Goal: Task Accomplishment & Management: Manage account settings

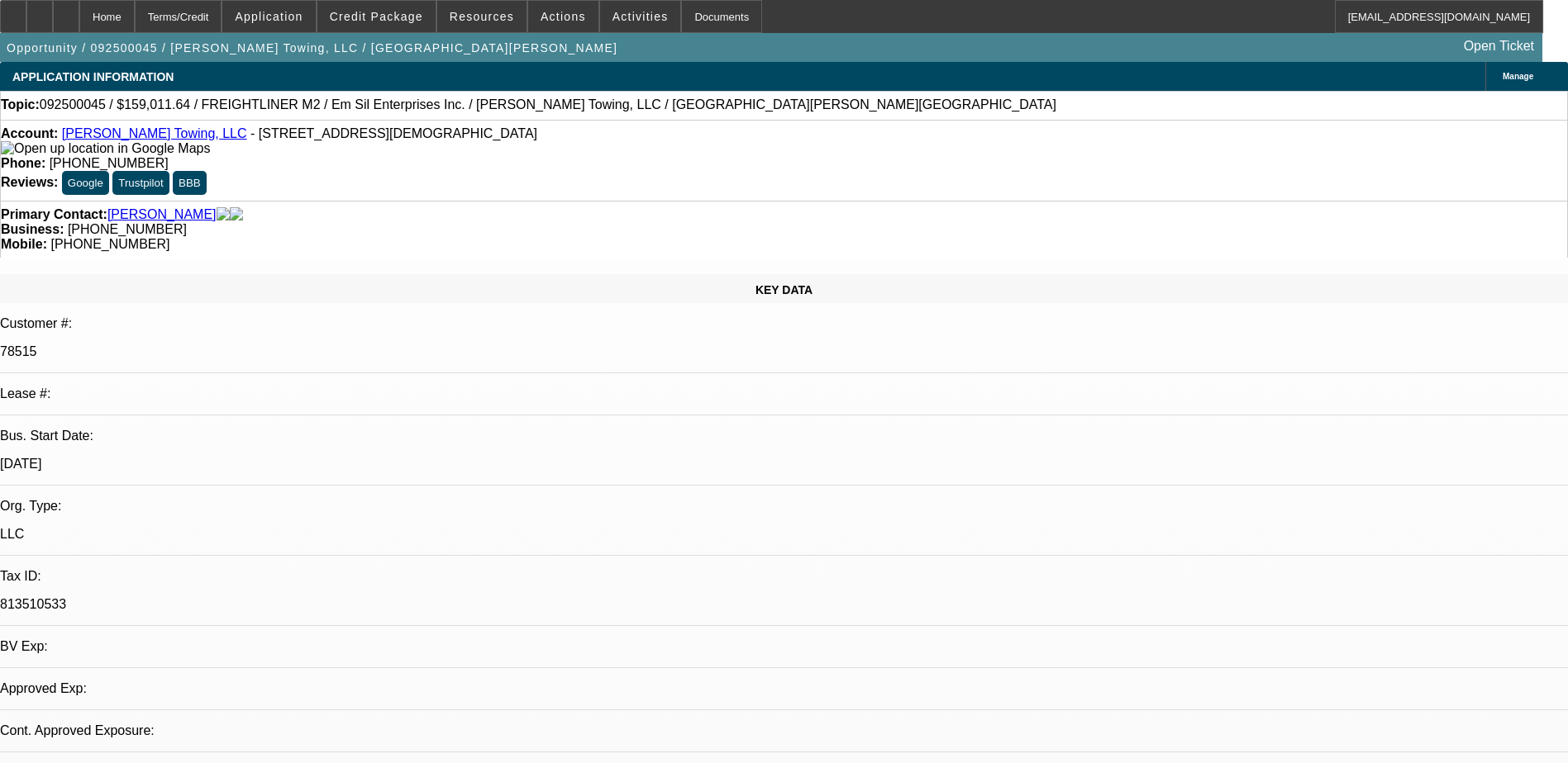
select select "0"
select select "6"
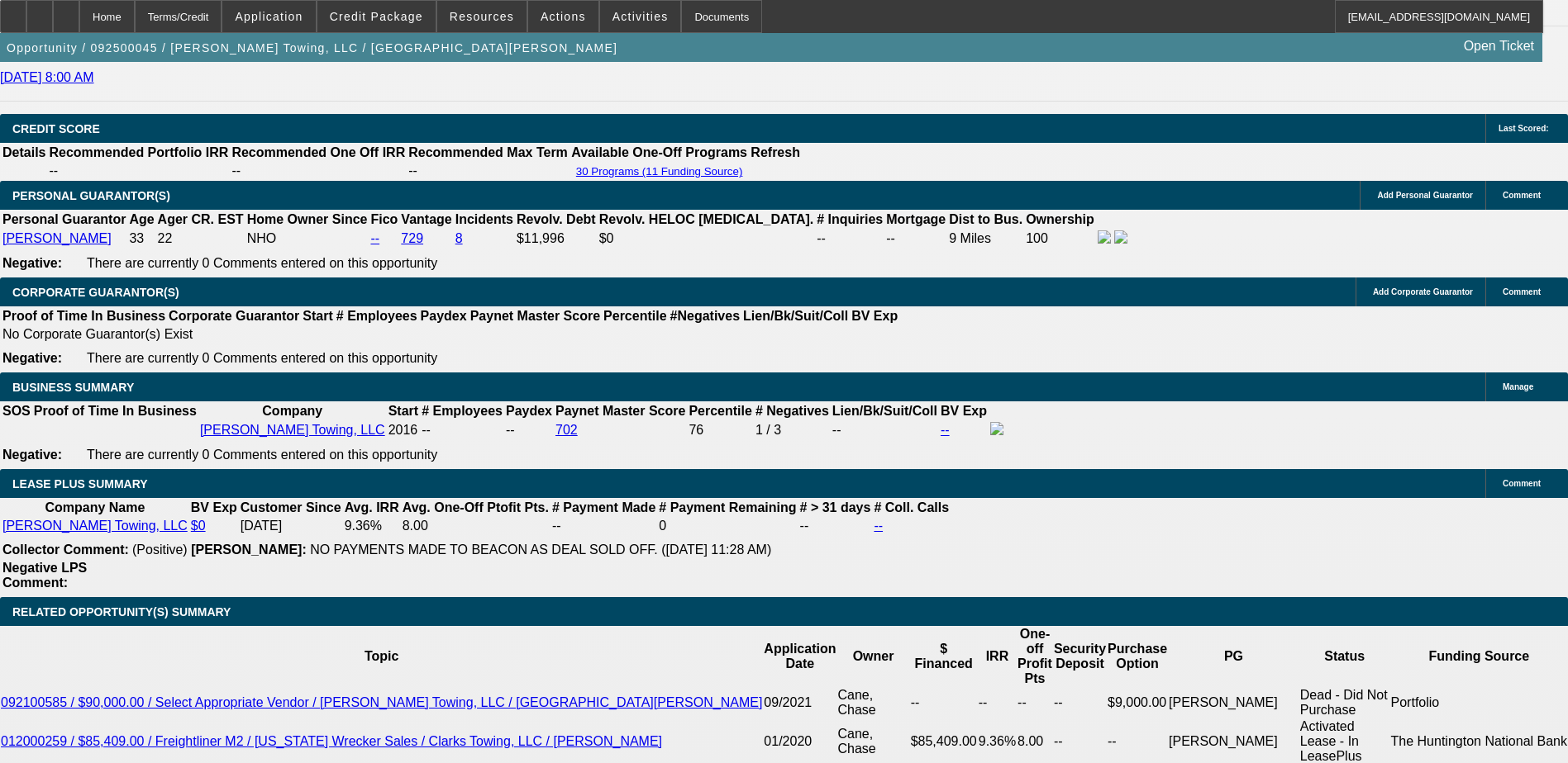
scroll to position [2389, 0]
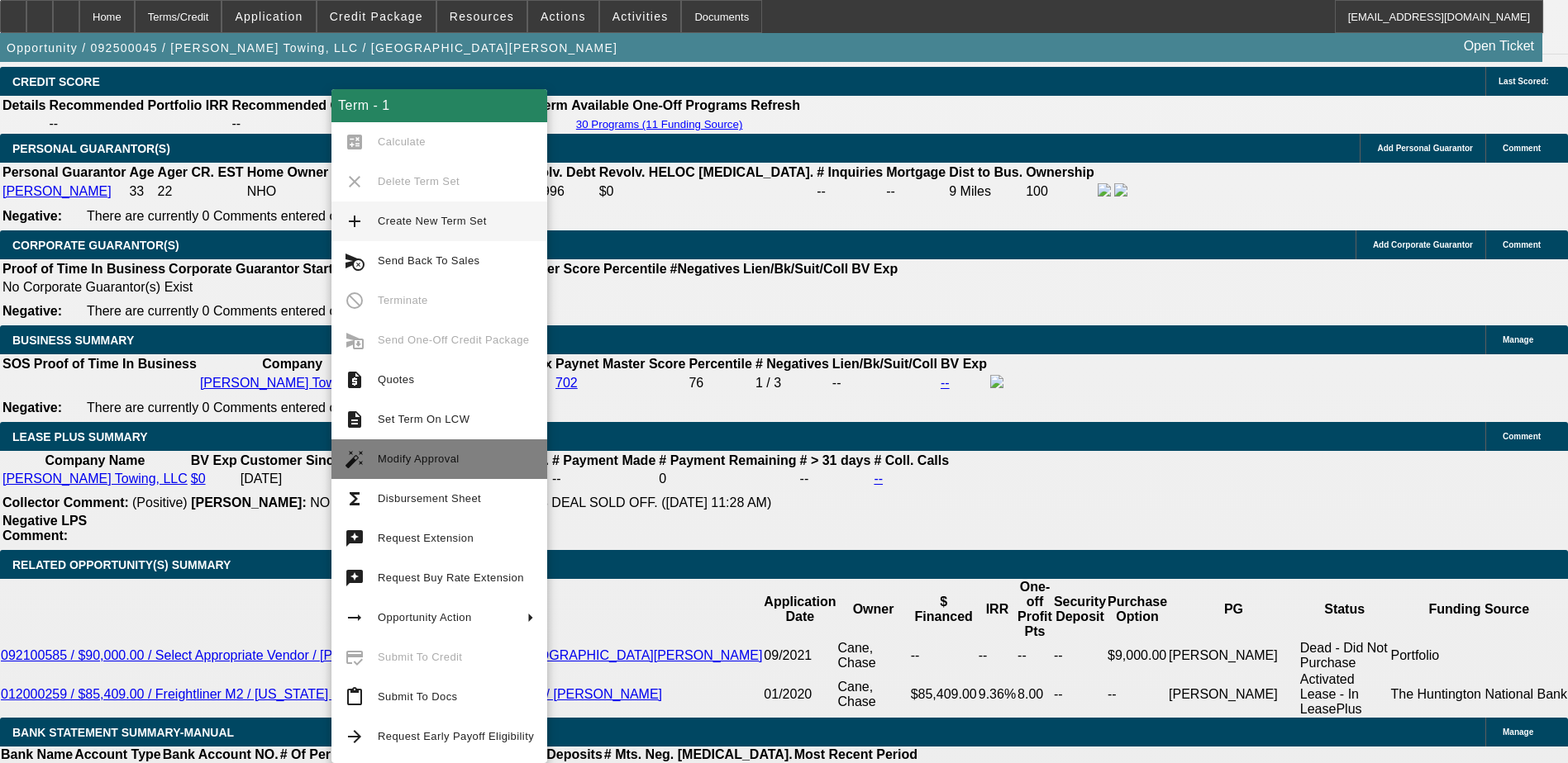
click at [433, 453] on span "Modify Approval" at bounding box center [418, 458] width 81 height 13
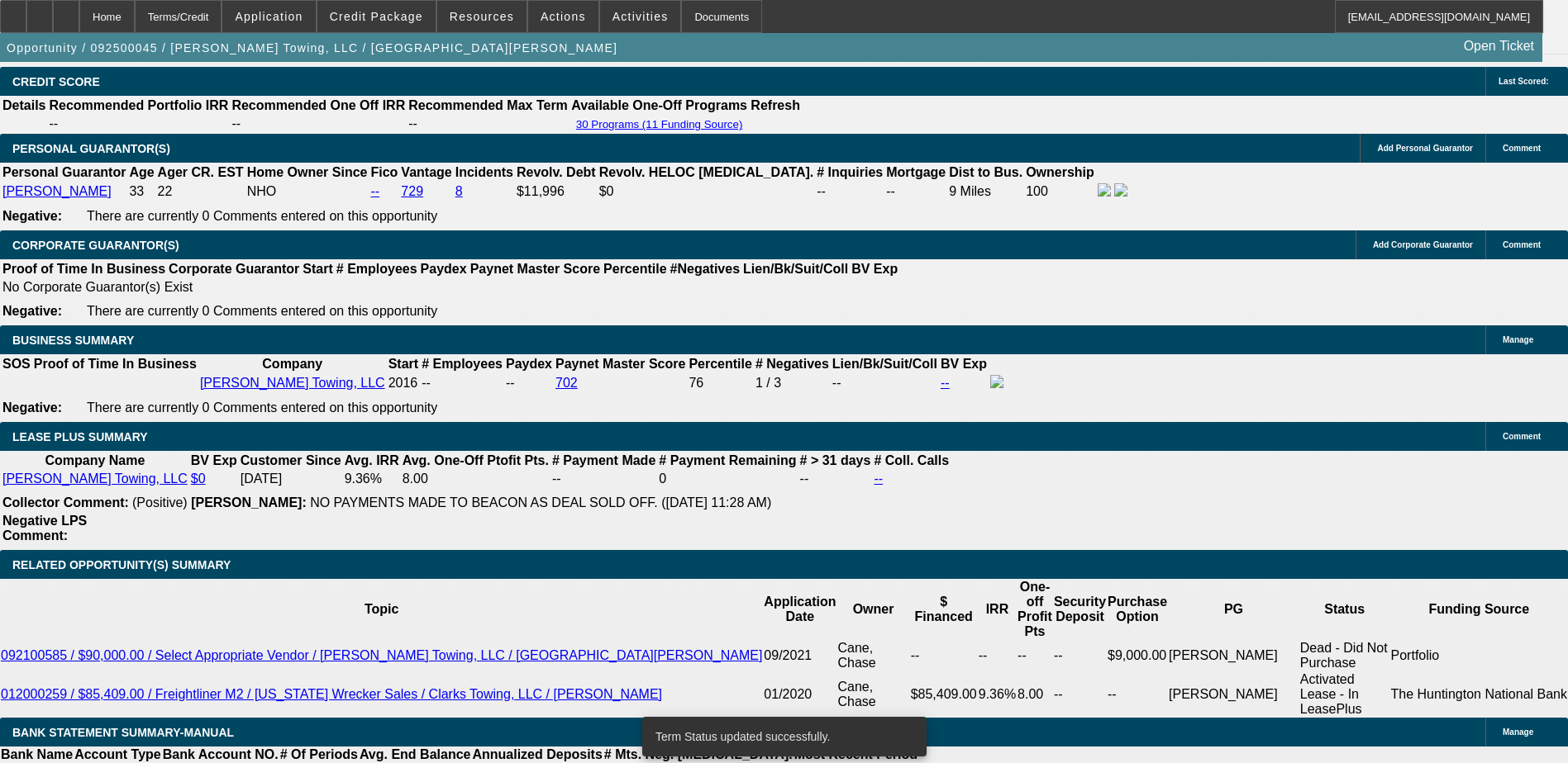
select select "0"
select select "6"
select select "0"
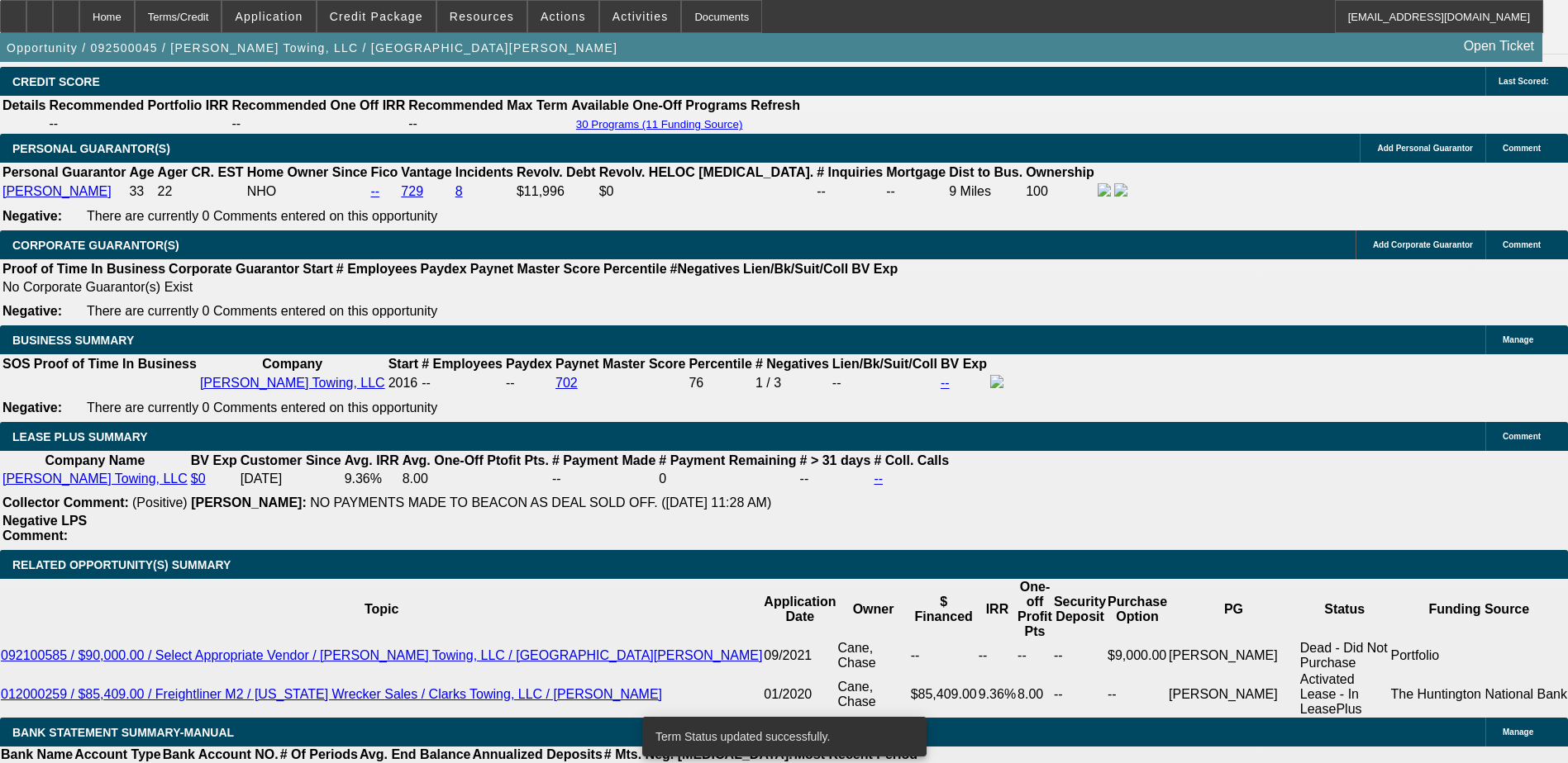
select select "0"
select select "6"
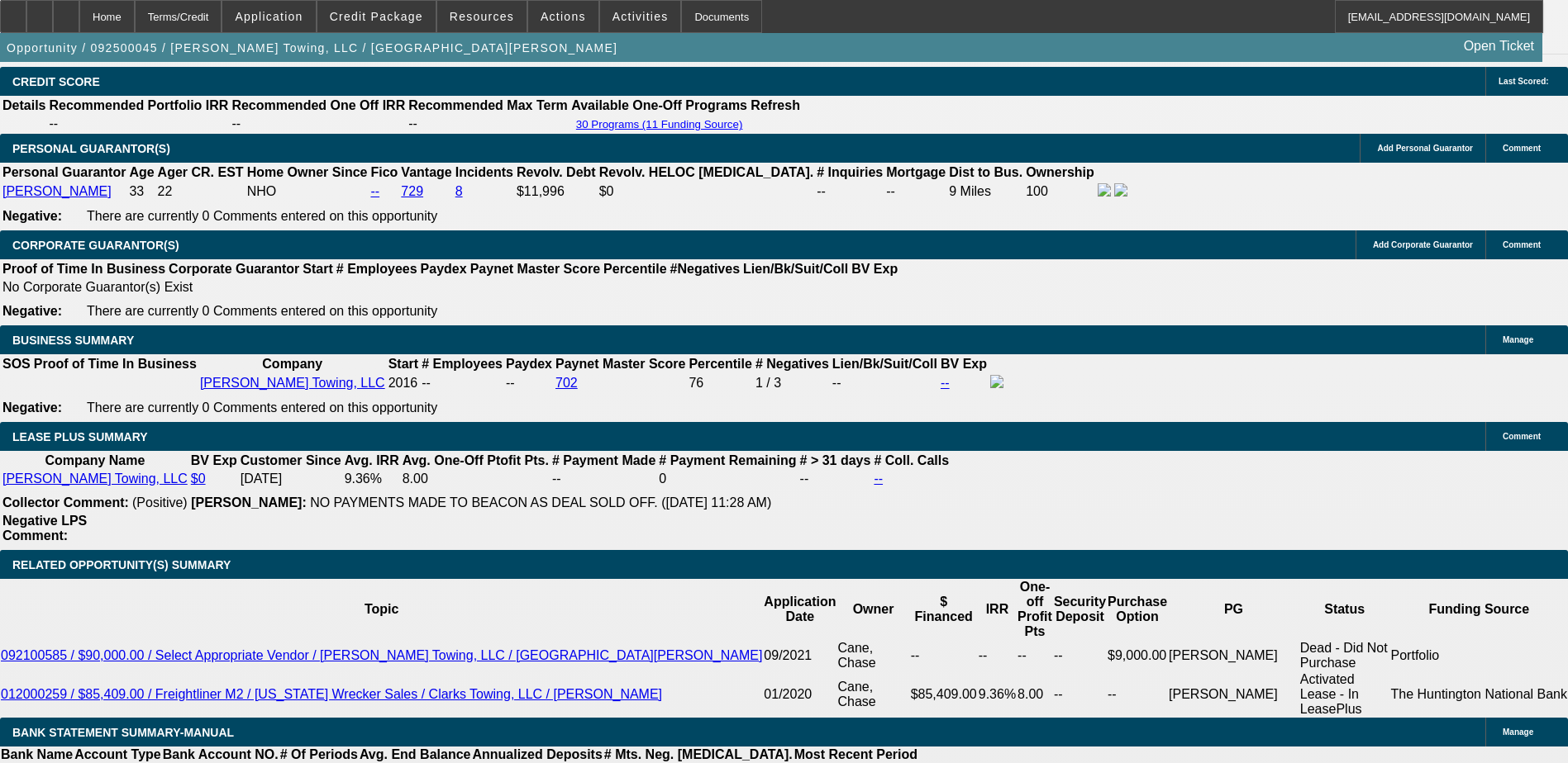
type input "28"
type input "UNKNOWN"
type input "2895"
type input "9.4"
type input "$2,895.00"
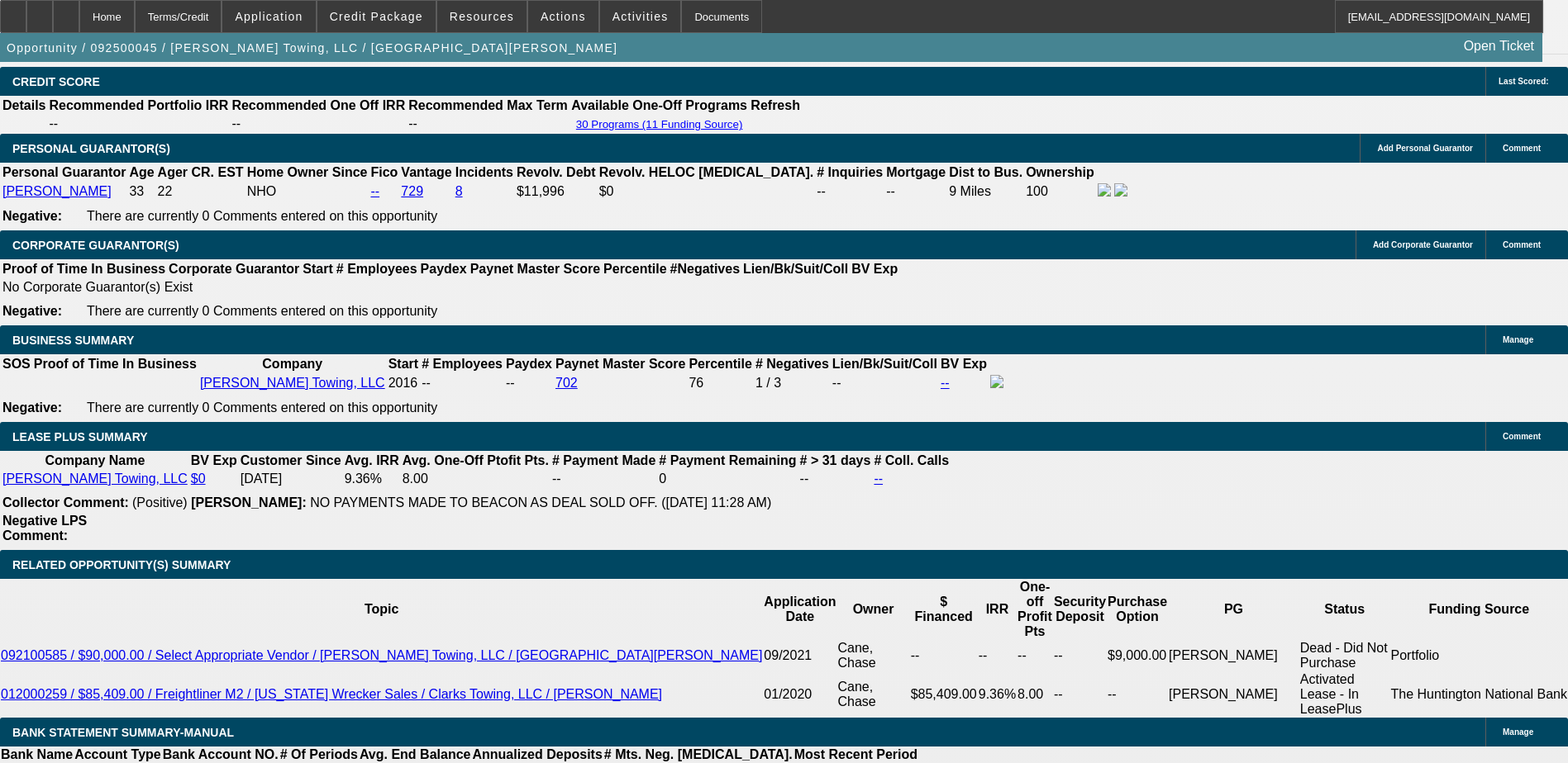
type input "8."
type input "$2,787.99"
type input "8.7"
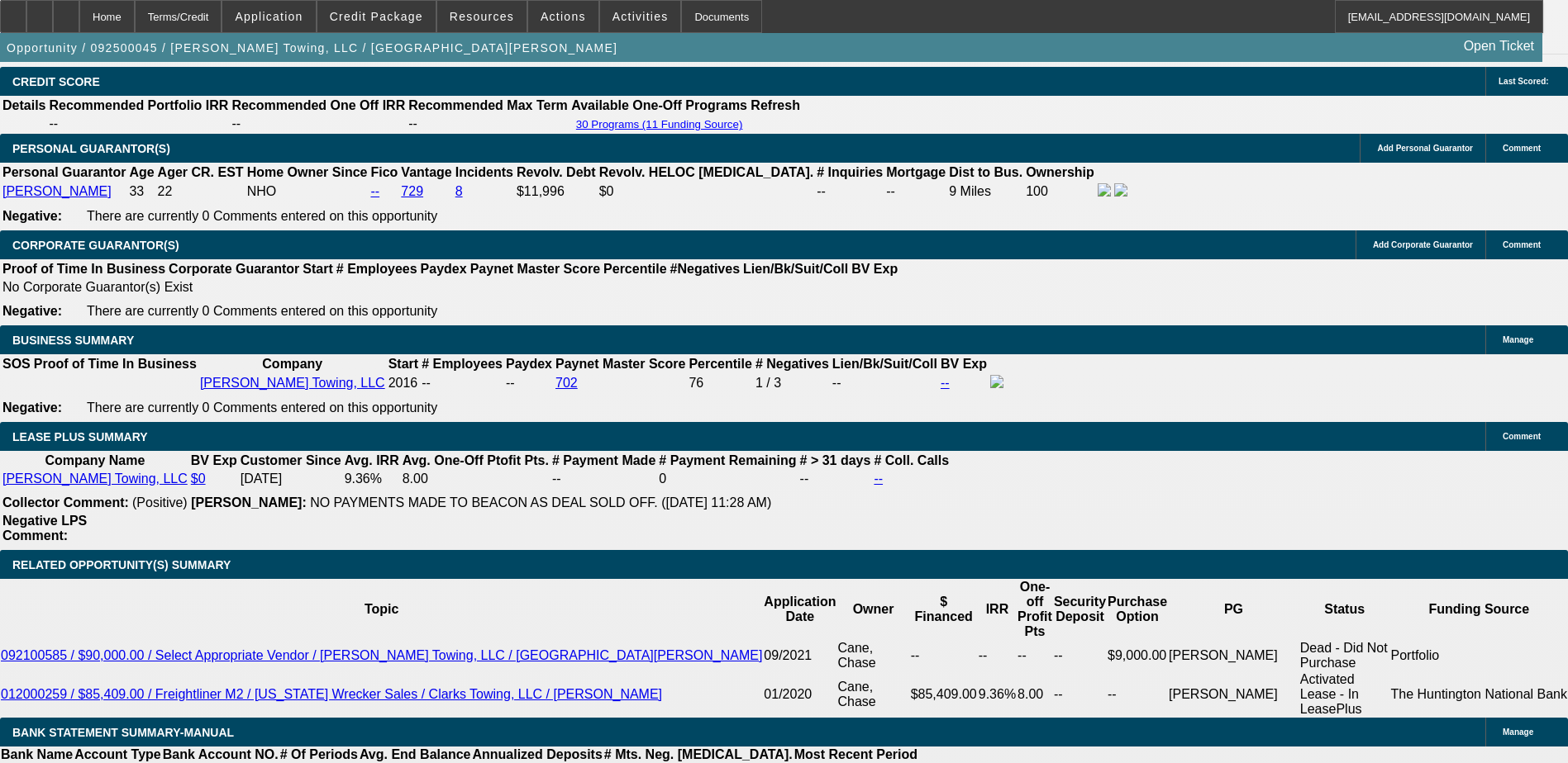
type input "$2,842.65"
type input "8.75"
type input "$2,846.58"
type input "8.7"
type input "$2,842.65"
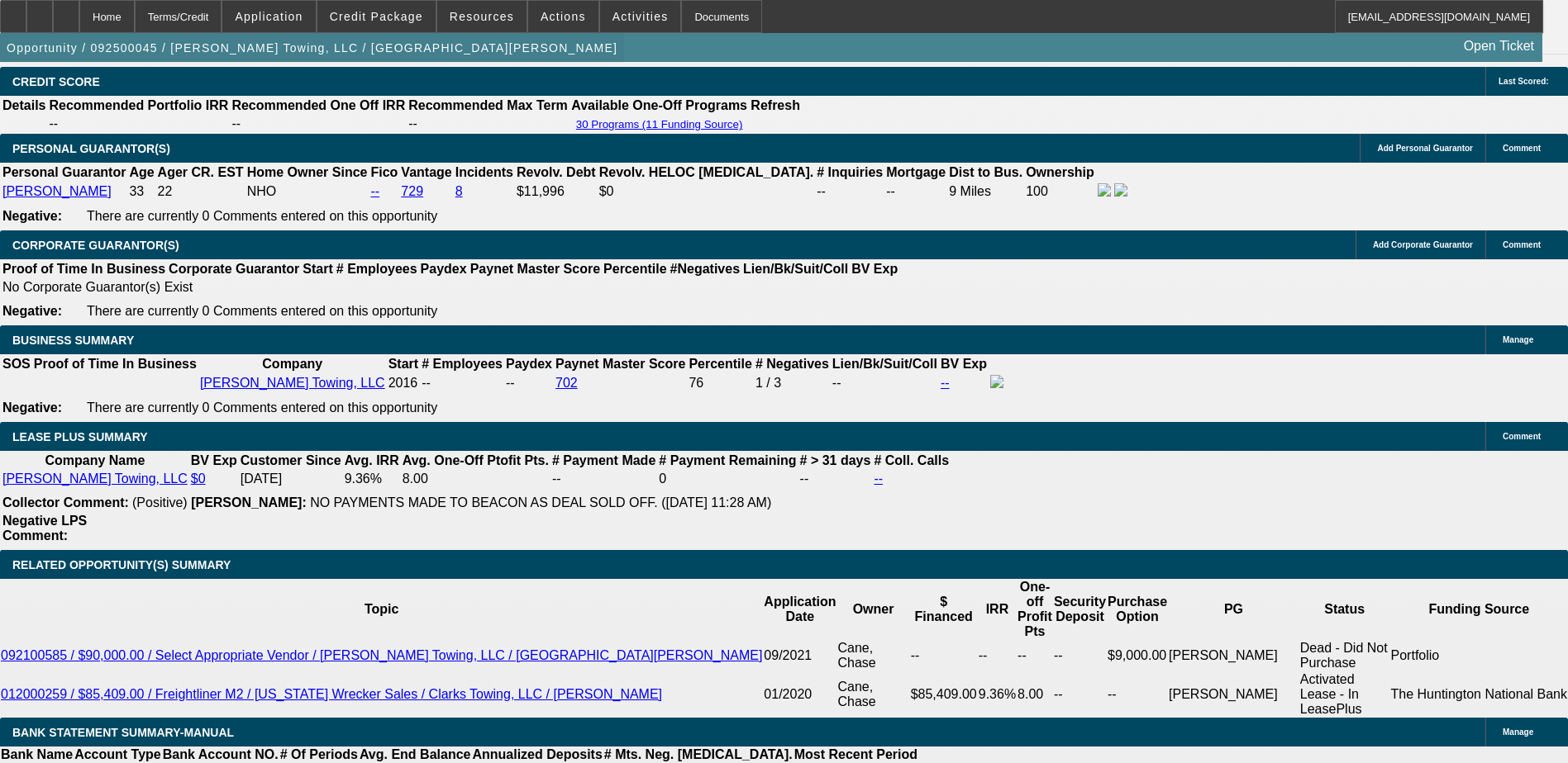
type input "8.76"
type input "$2,847.37"
type input "8.7"
type input "$2,842.65"
type input "8.77"
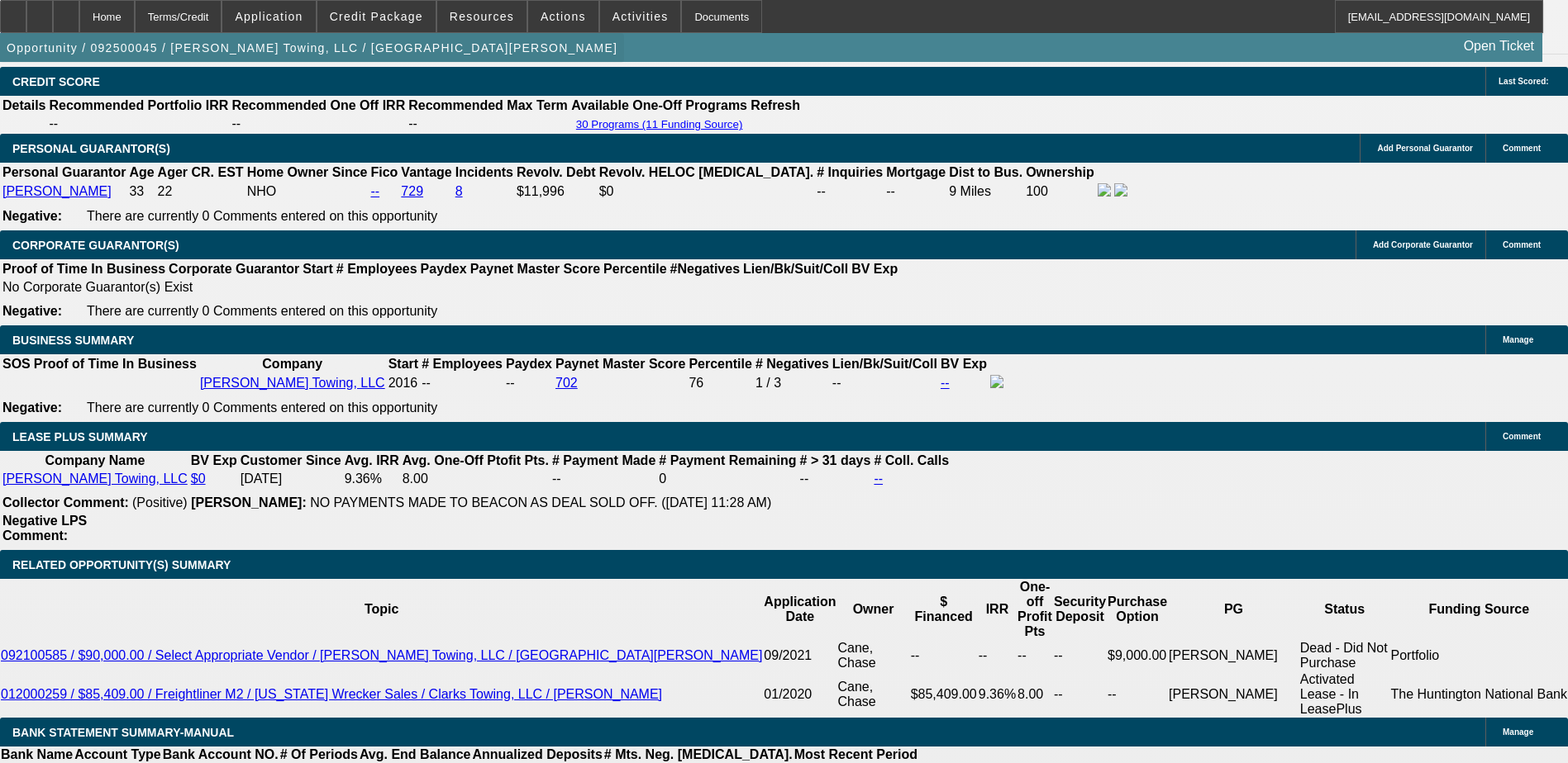
type input "$2,848.15"
type input "8.7"
type input "$2,842.65"
type input "8.78"
type input "$2,848.94"
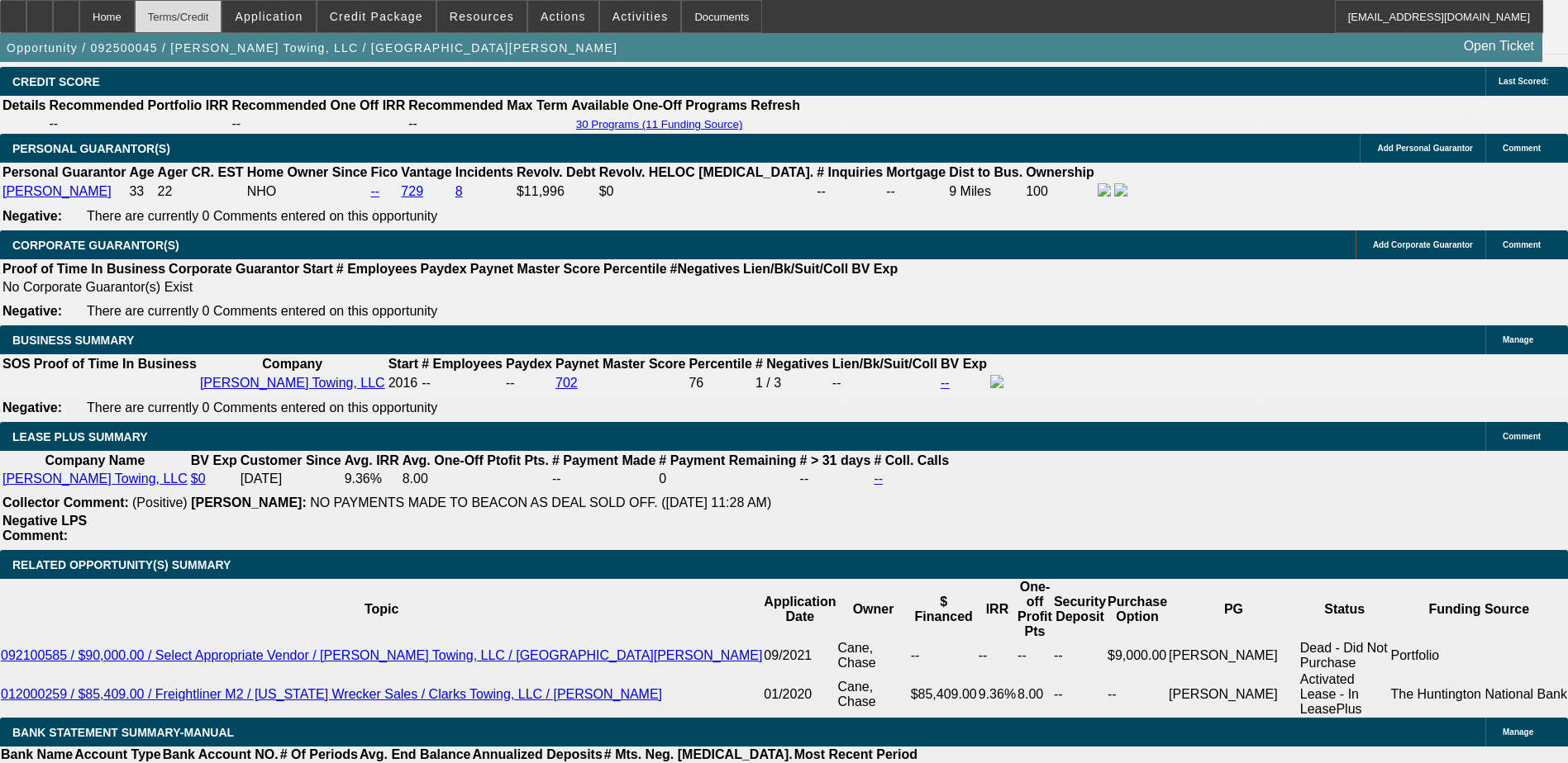
type input "8.7"
type input "$2,842.65"
type input "8.79"
type input "$2,849.73"
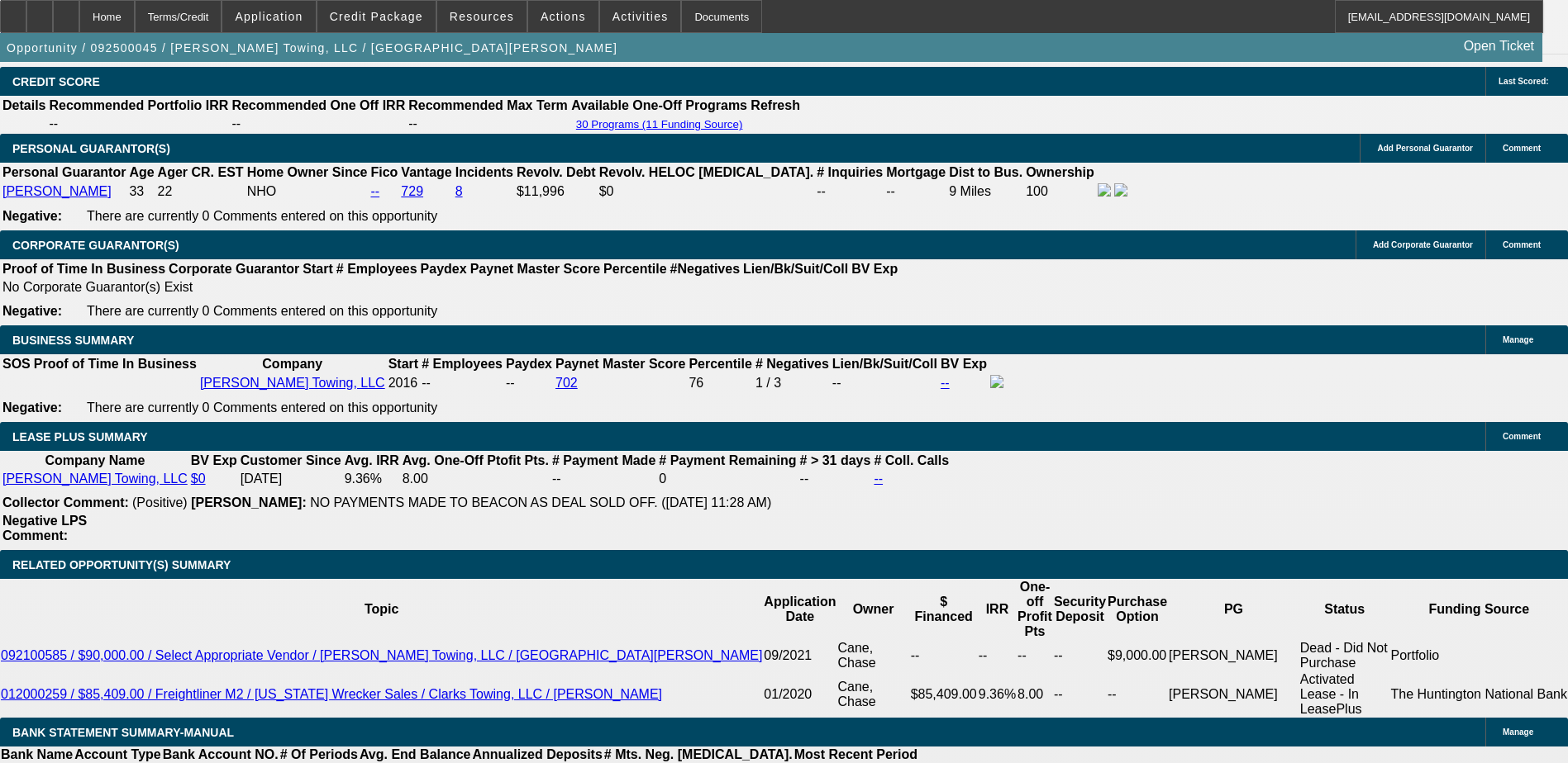
type input "8"
type input "$2,787.99"
type input "8.78"
type input "$2,848.94"
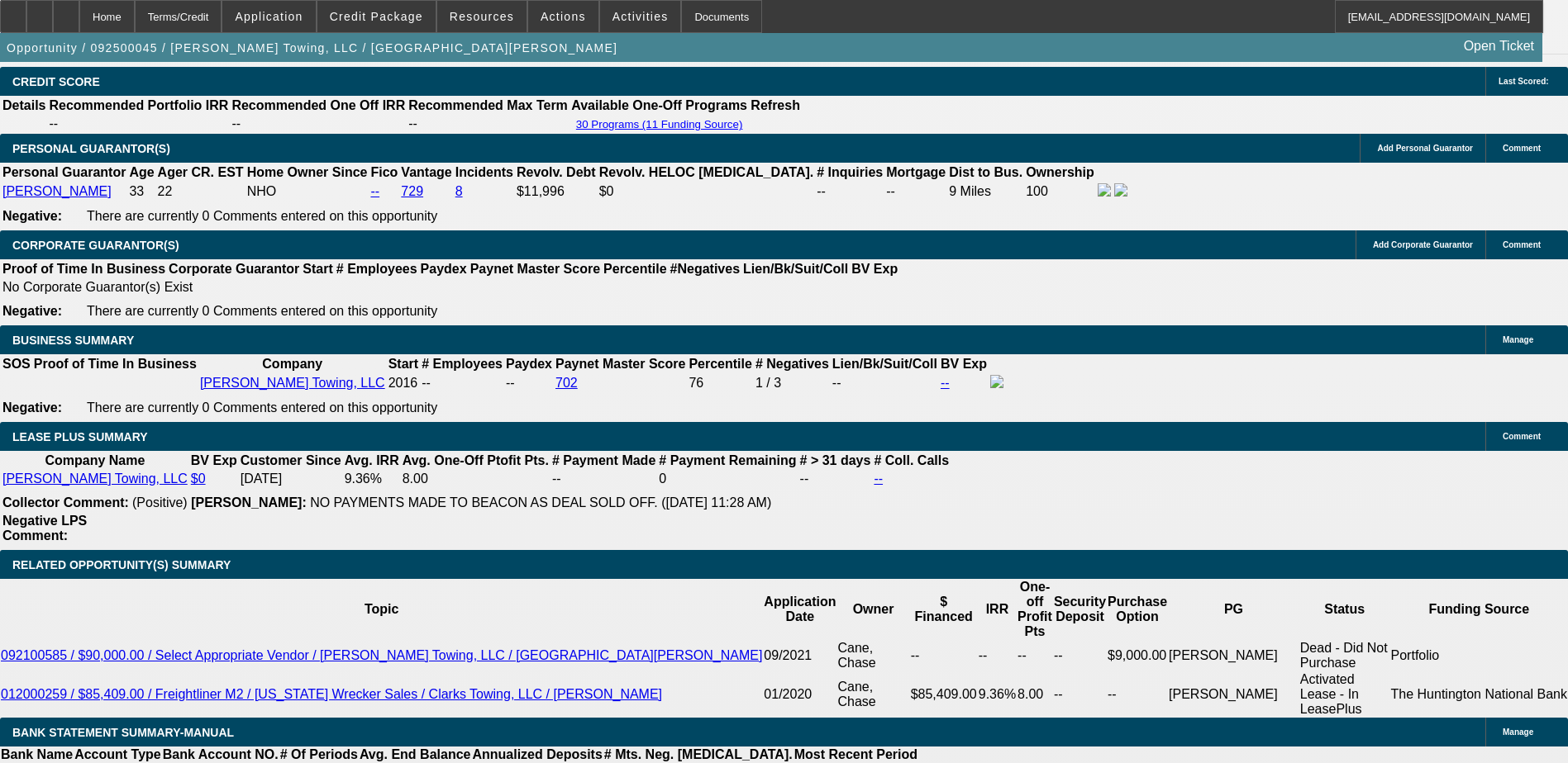
type input "8.7"
type input "$2,842.65"
type input "8.78"
type input "$2,848.94"
type input "8.7"
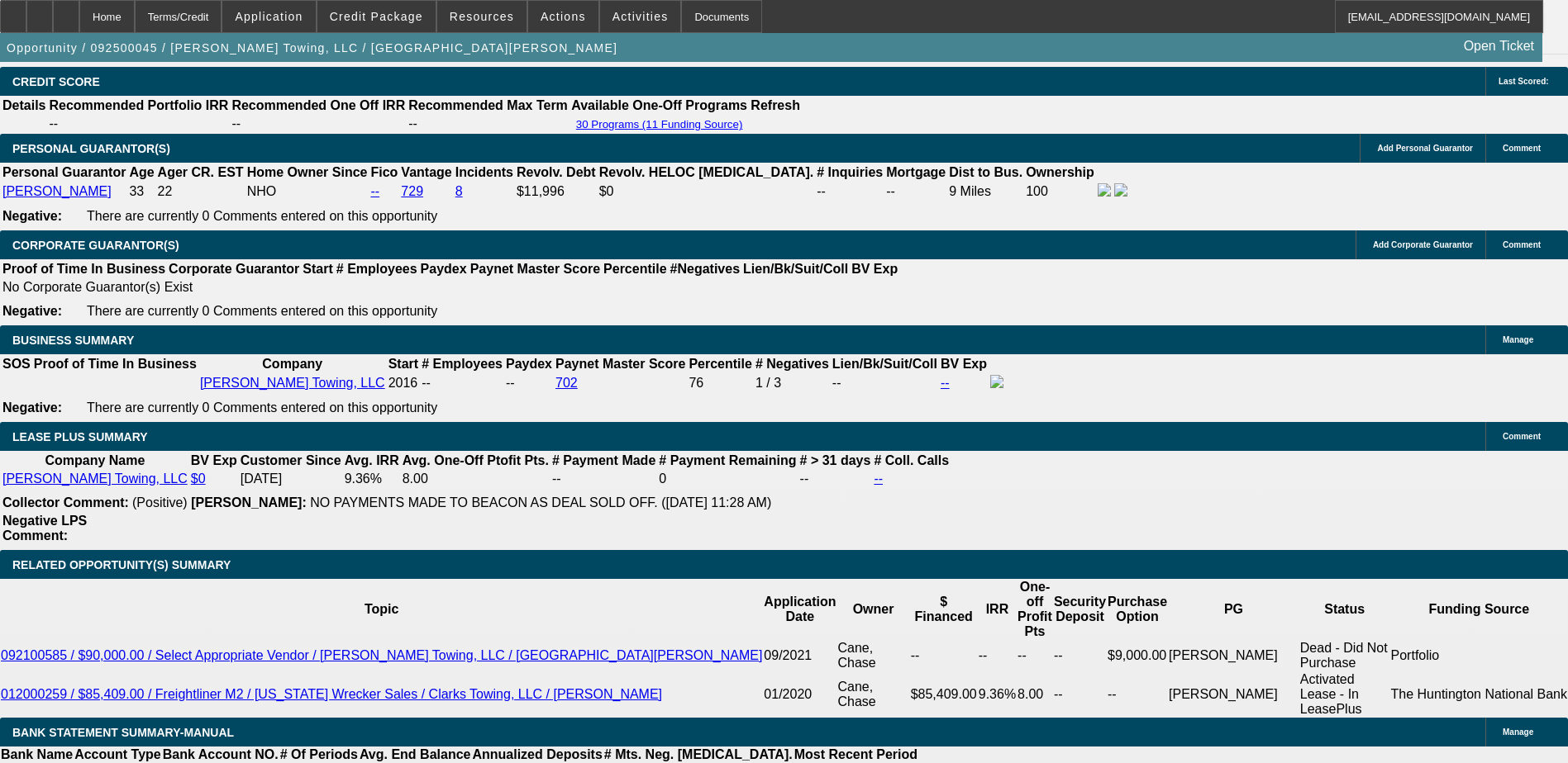
type input "$2,842.65"
type input "8."
type input "$2,787.99"
type input "8.8"
type input "$2,850.51"
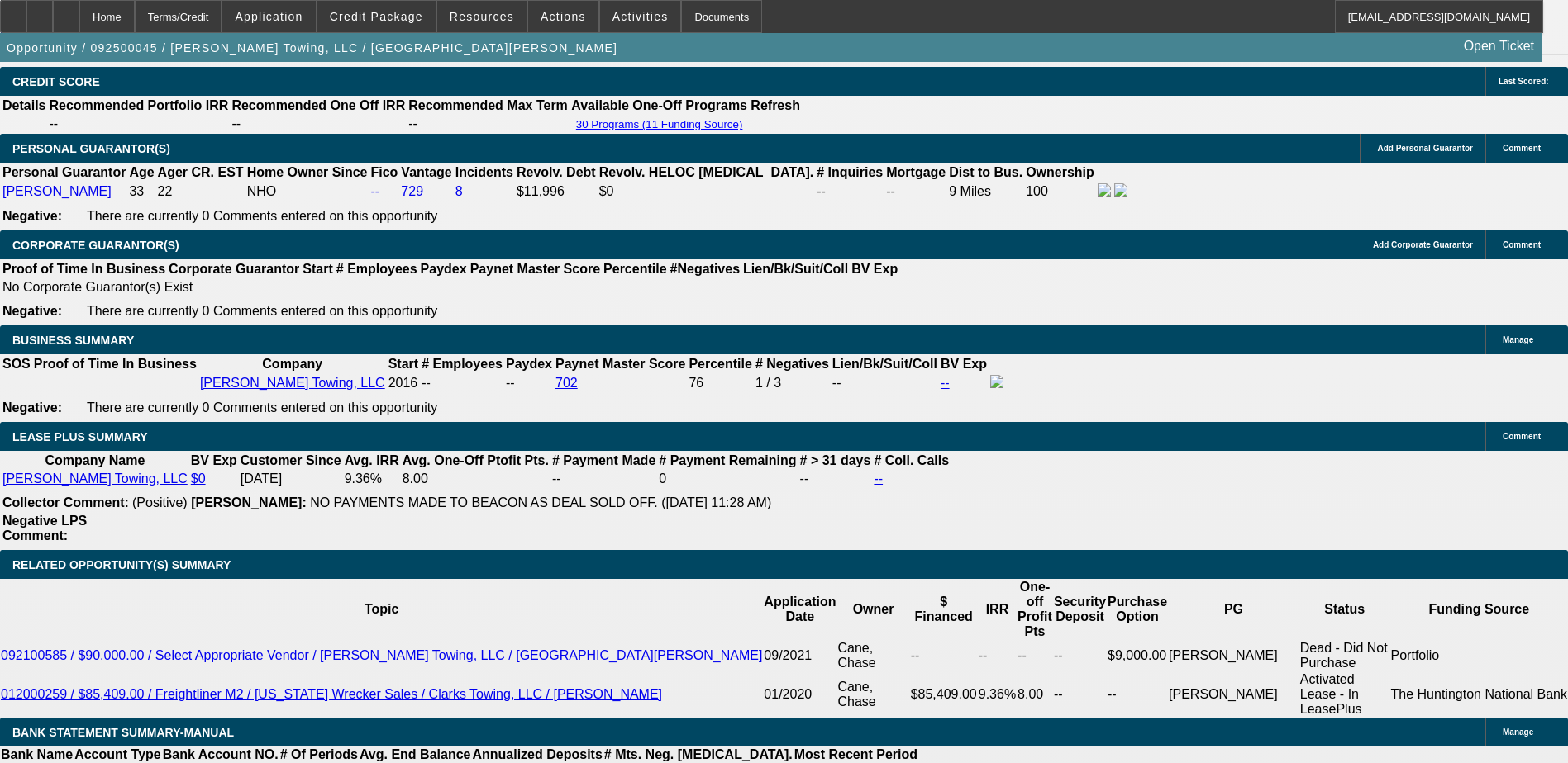
type input "8.8"
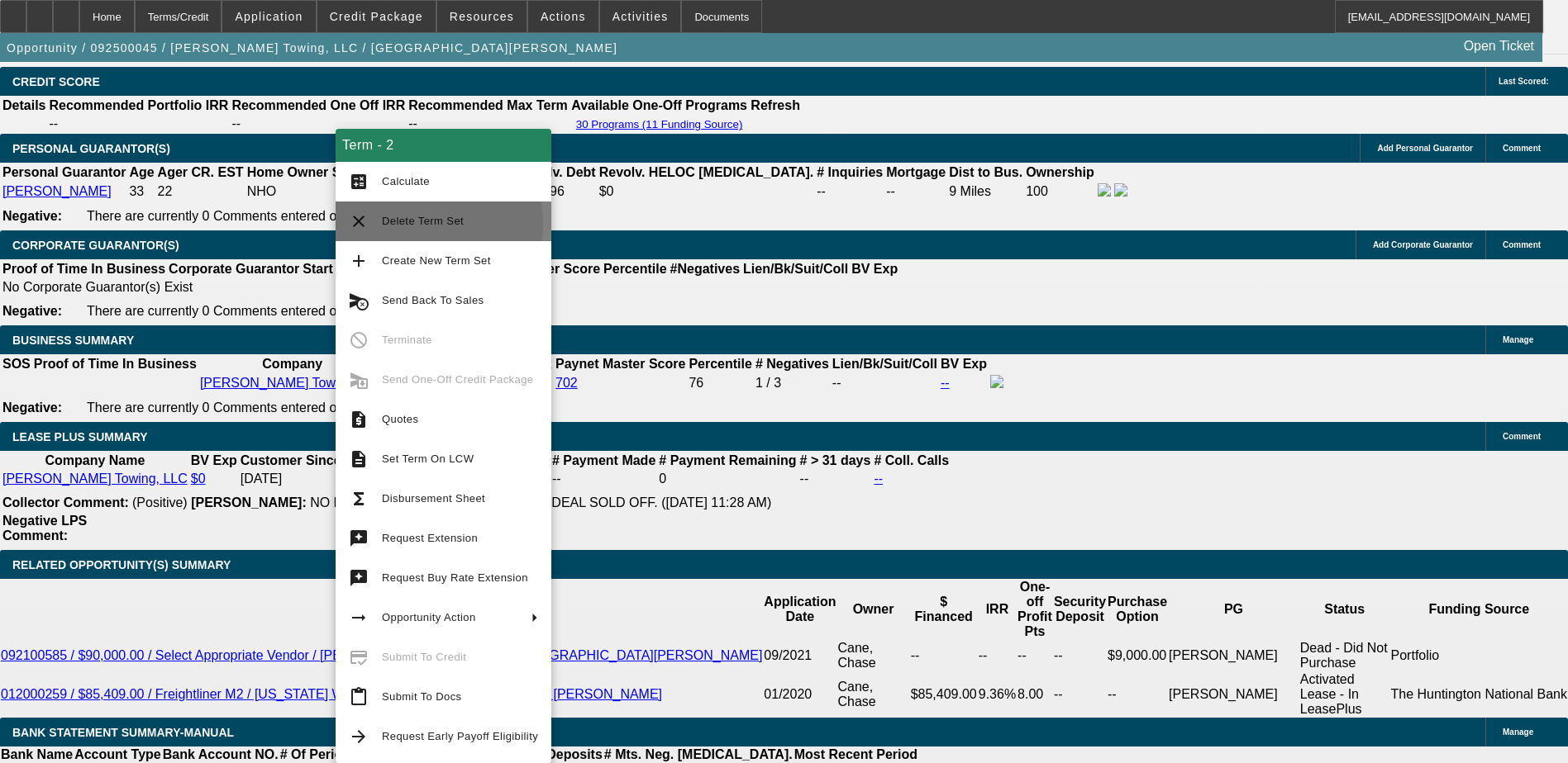
click at [419, 224] on span "Delete Term Set" at bounding box center [422, 221] width 81 height 13
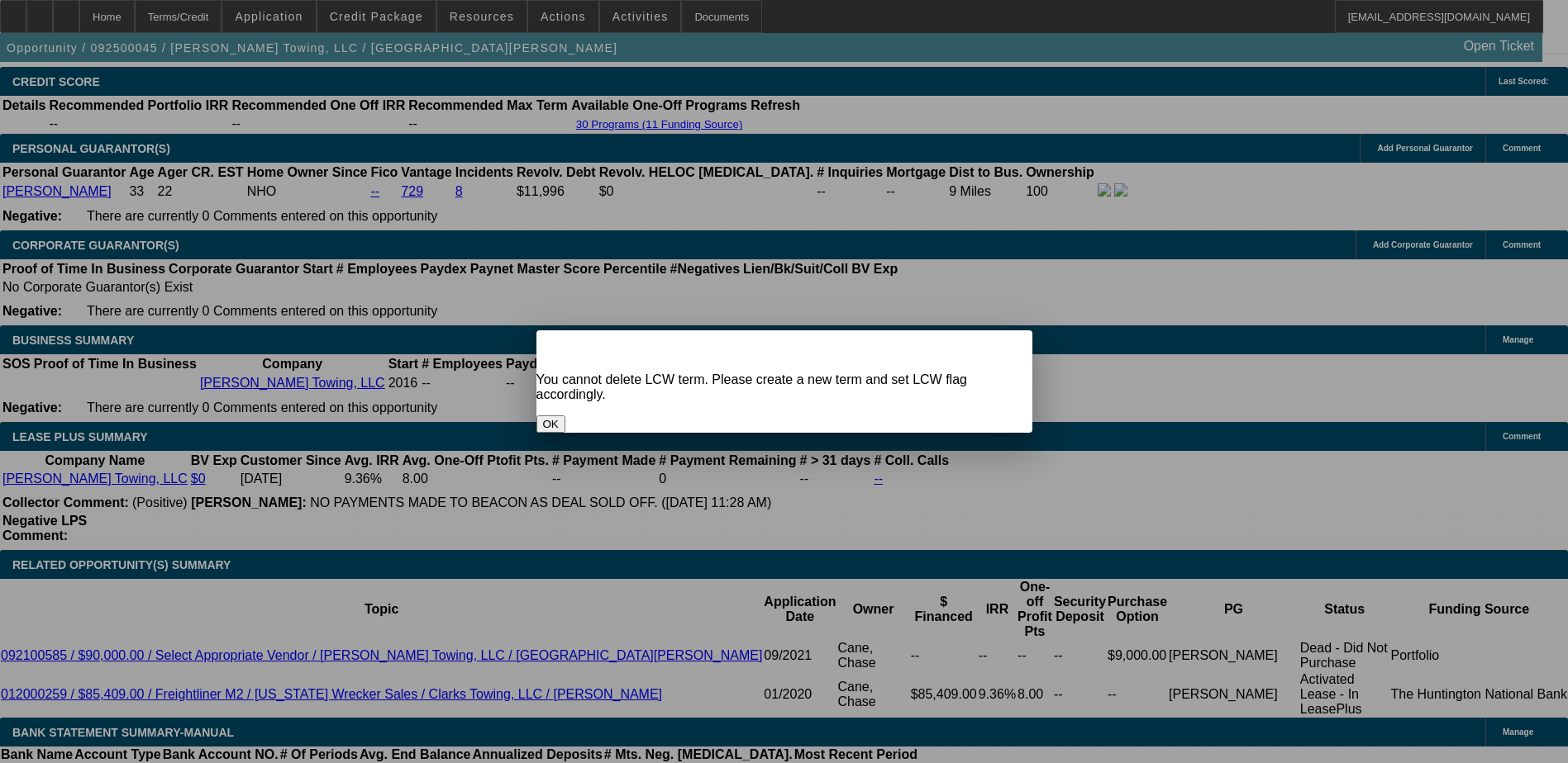
click at [565, 415] on button "OK" at bounding box center [551, 424] width 29 height 18
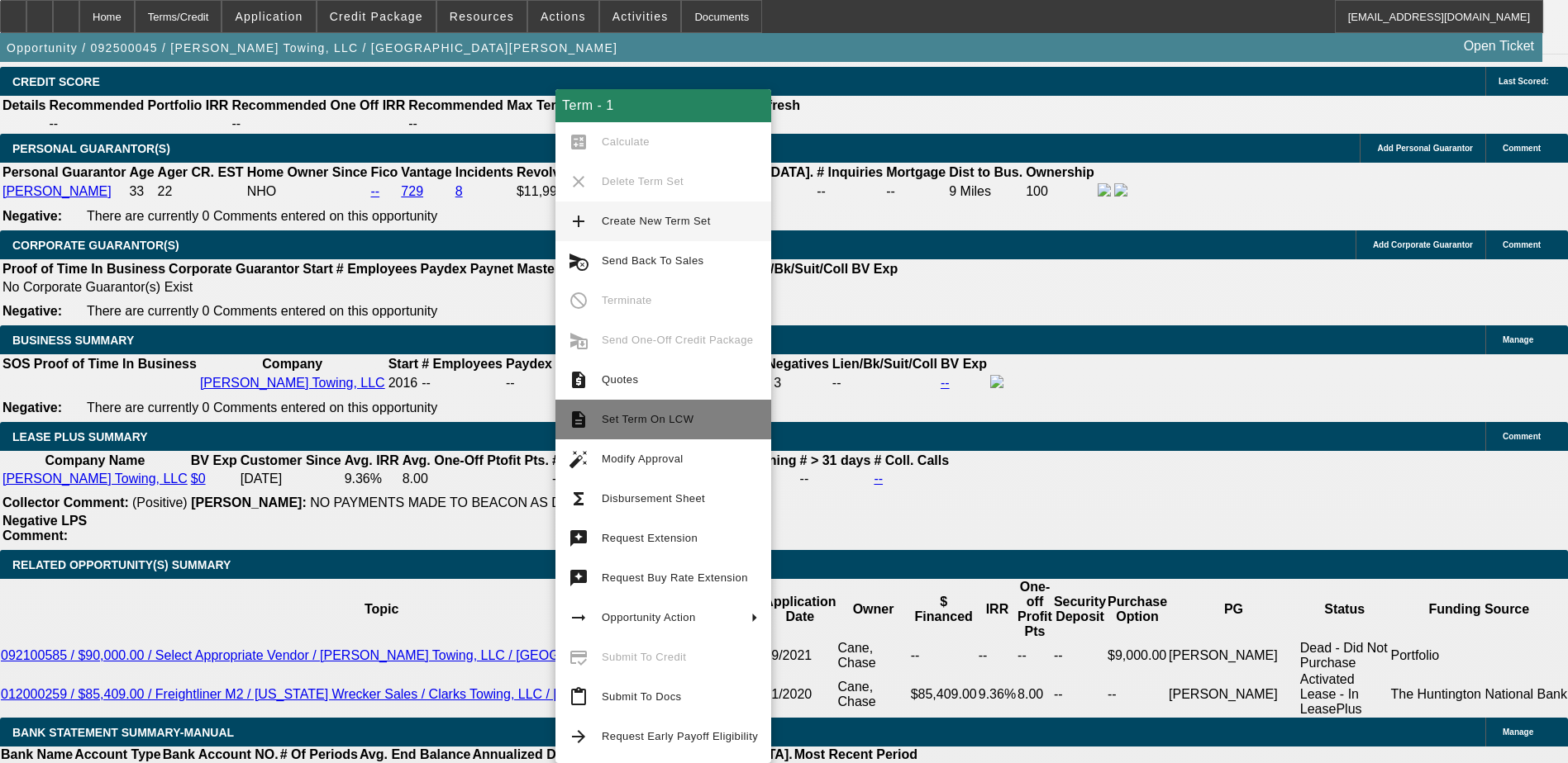
click at [631, 416] on span "Set Term On LCW" at bounding box center [647, 419] width 92 height 13
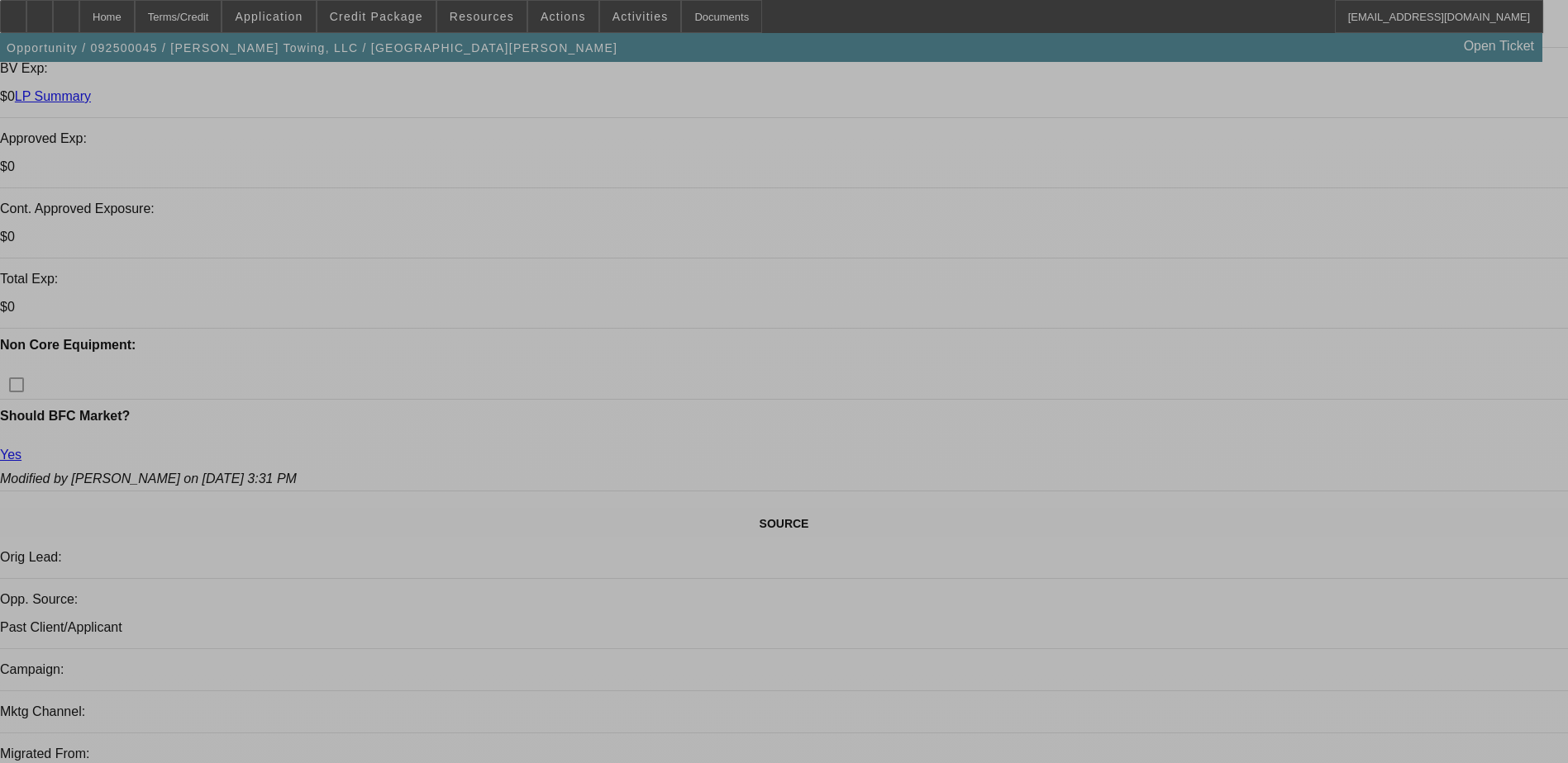
select select "0"
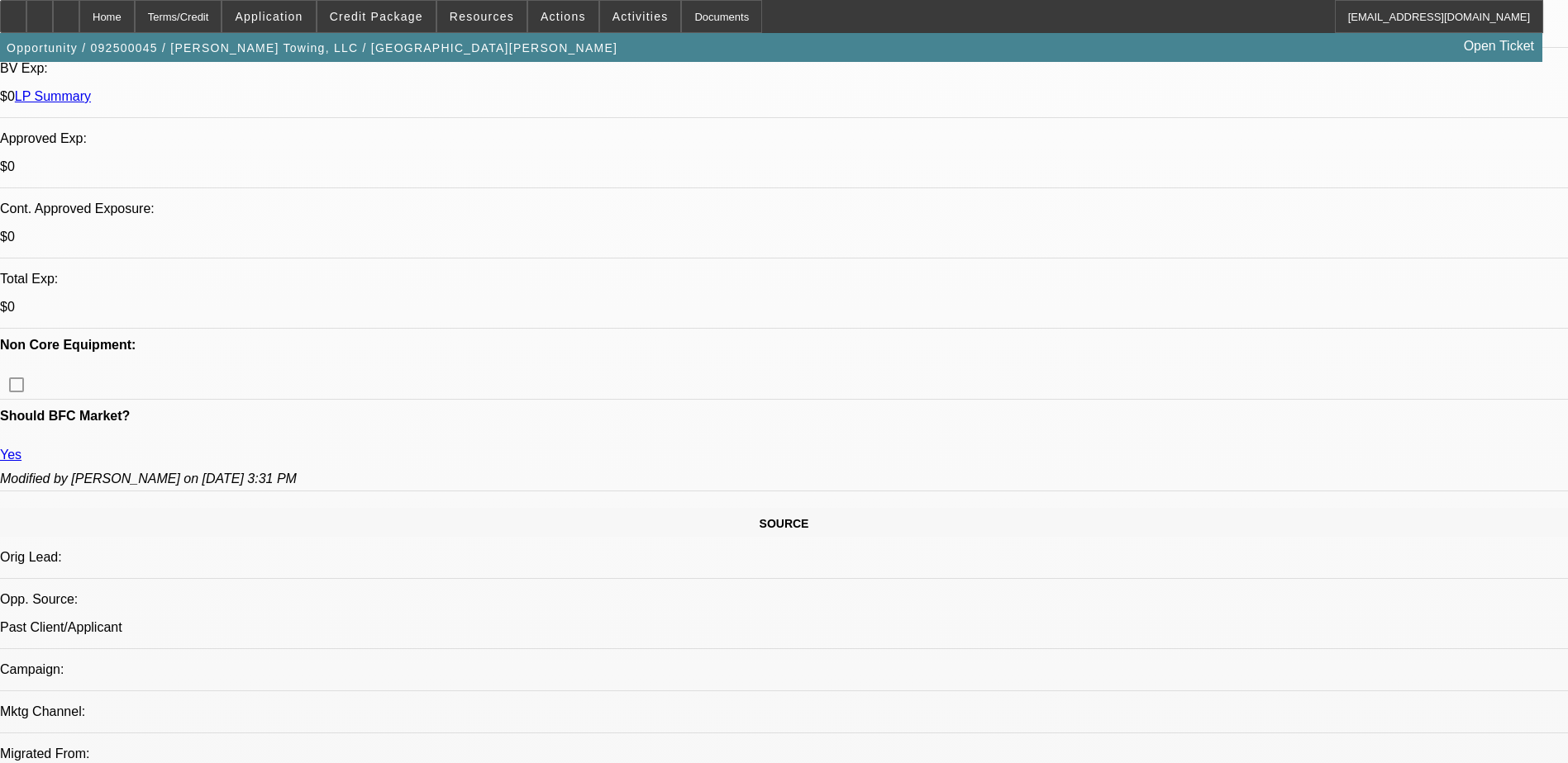
select select "0"
select select "6"
select select "0"
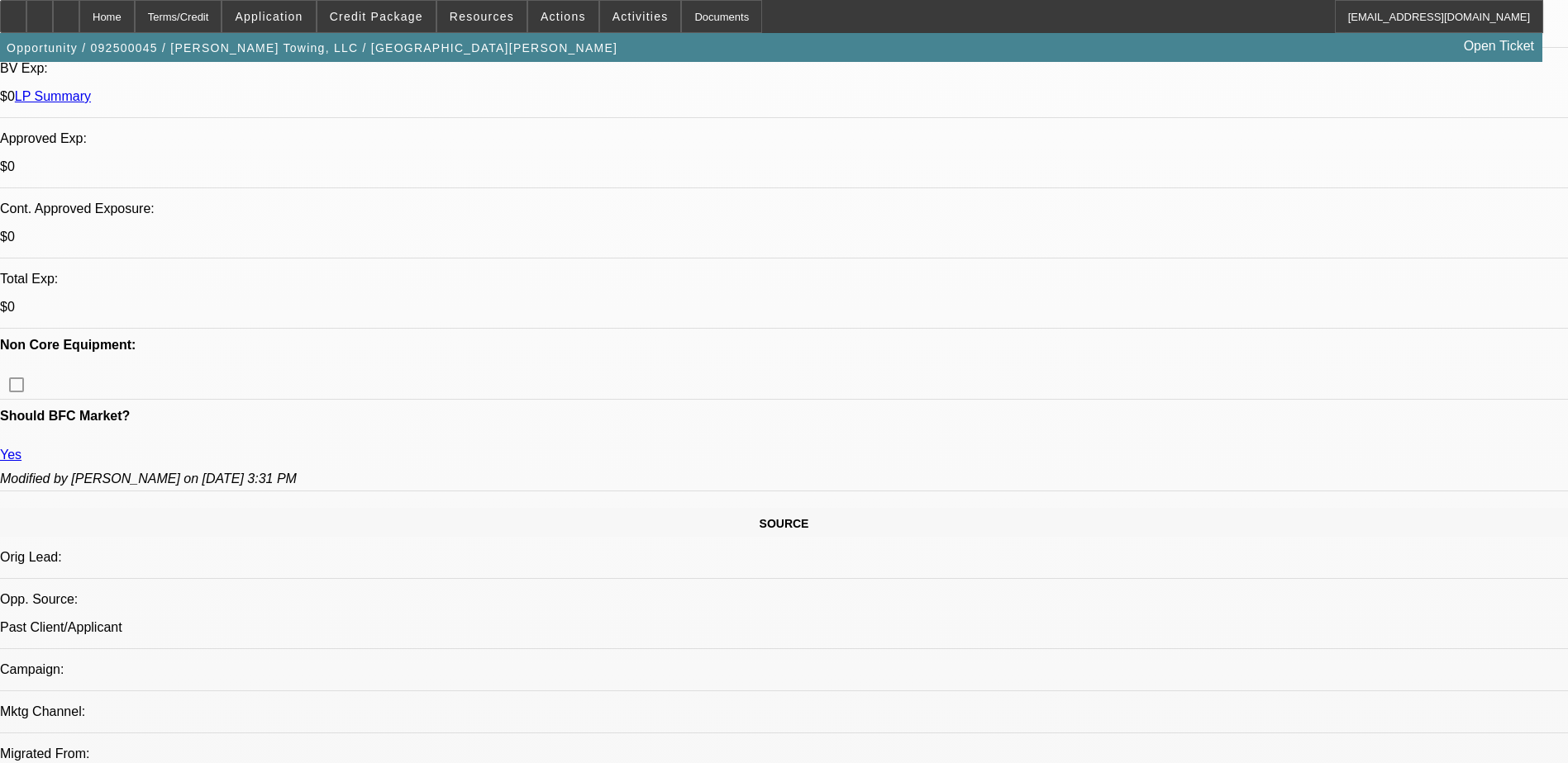
select select "0"
select select "6"
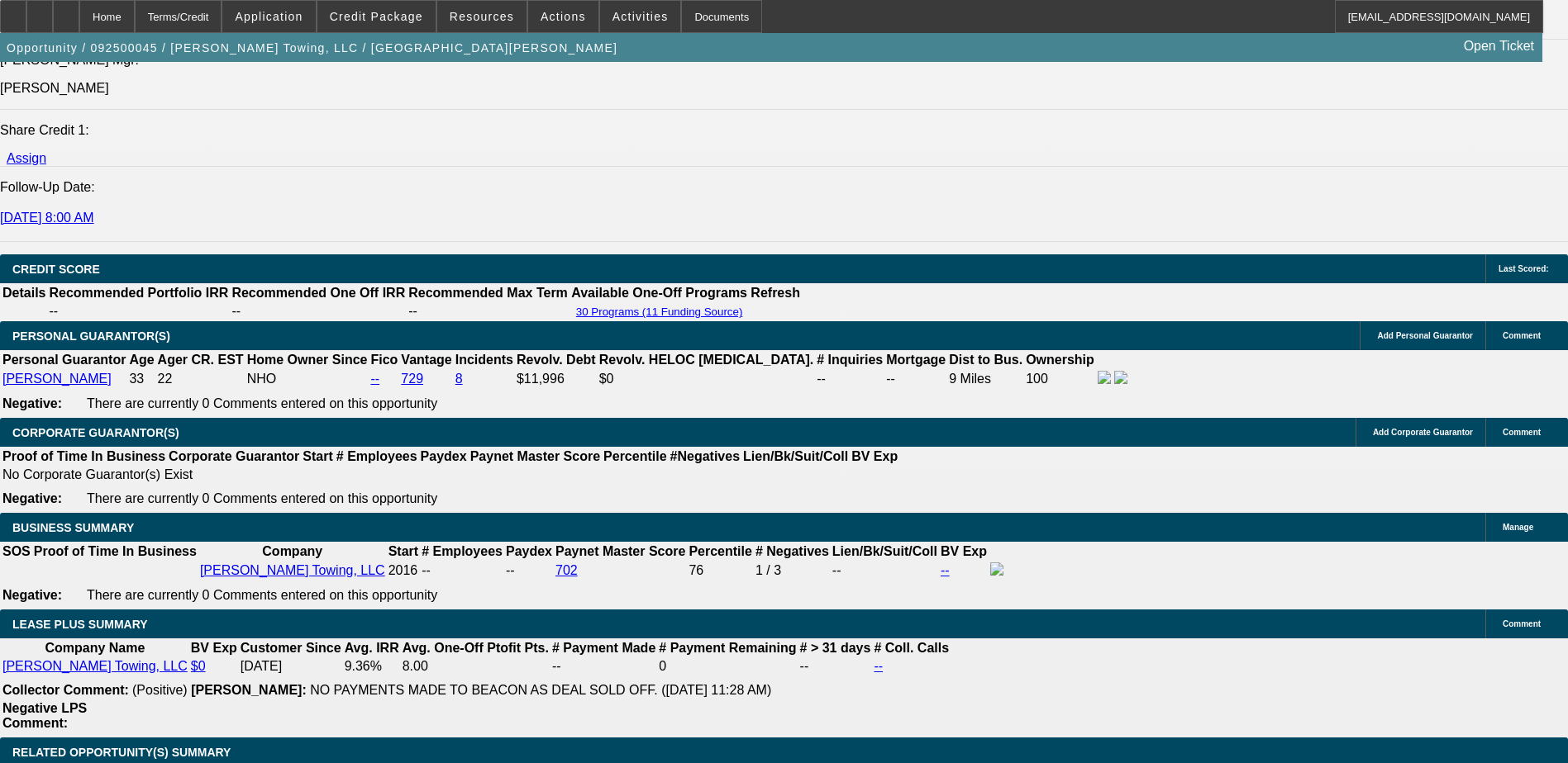
scroll to position [2230, 0]
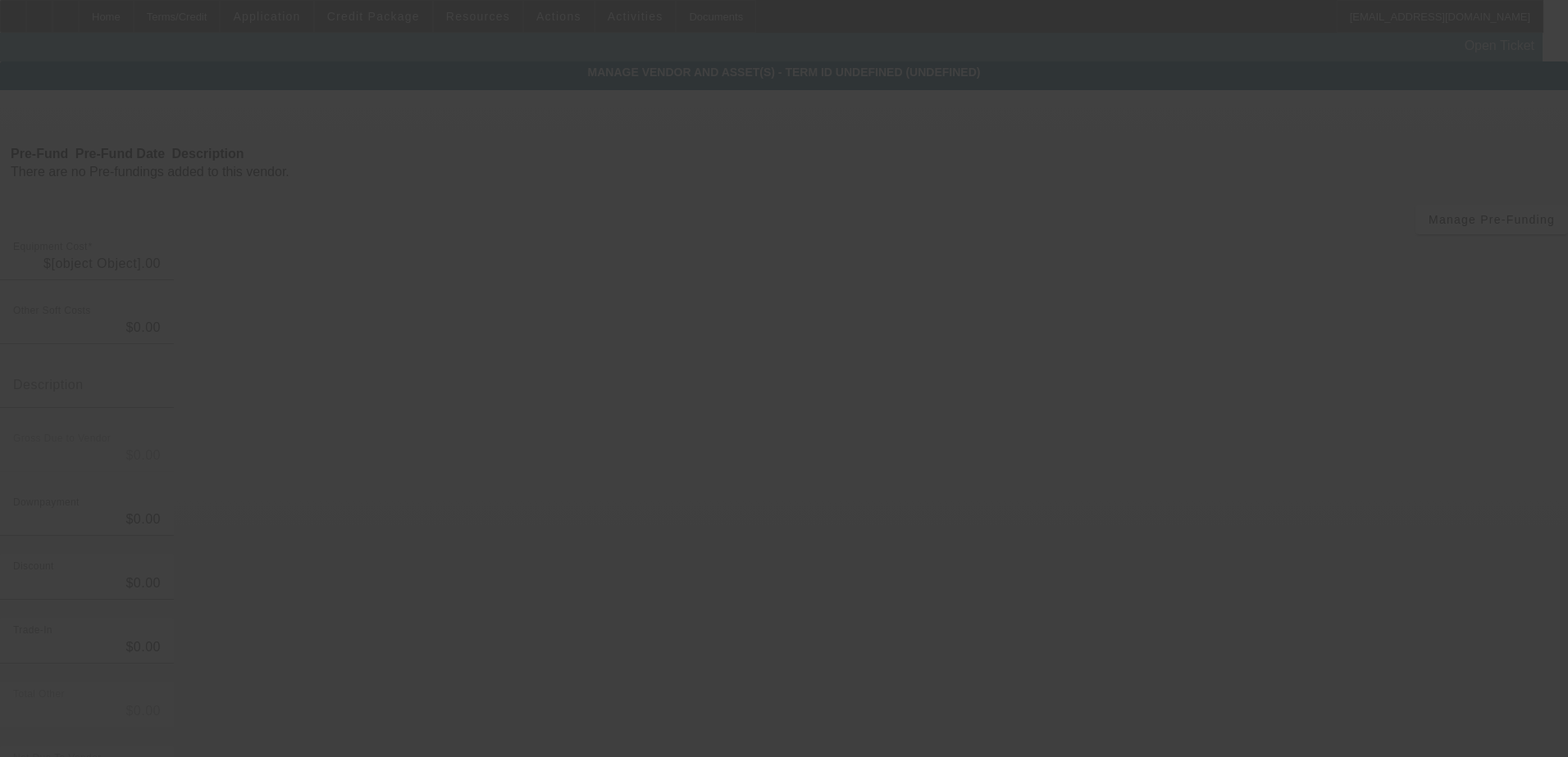
type input "$11,778.64"
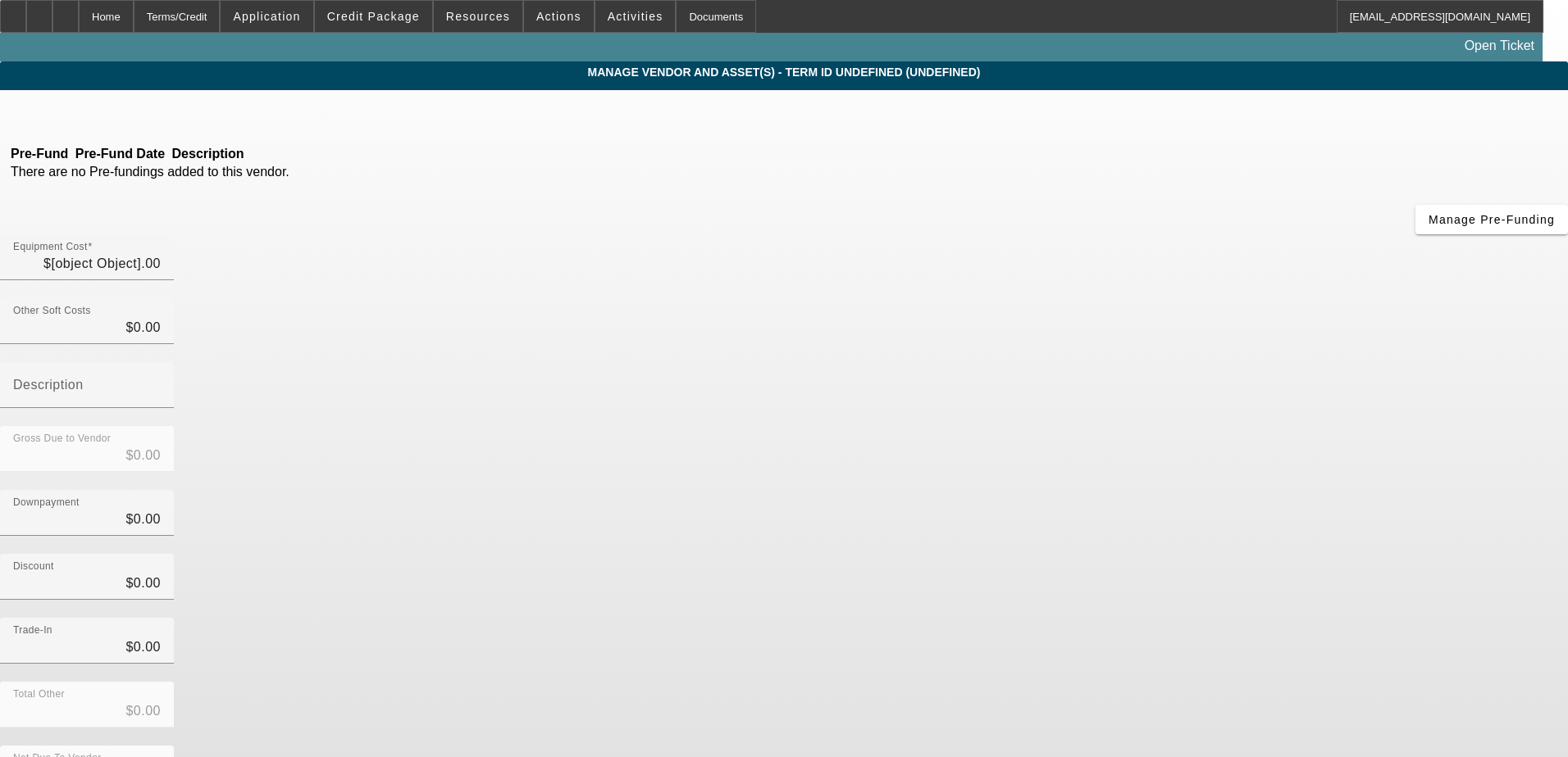
type input "$11,778.64"
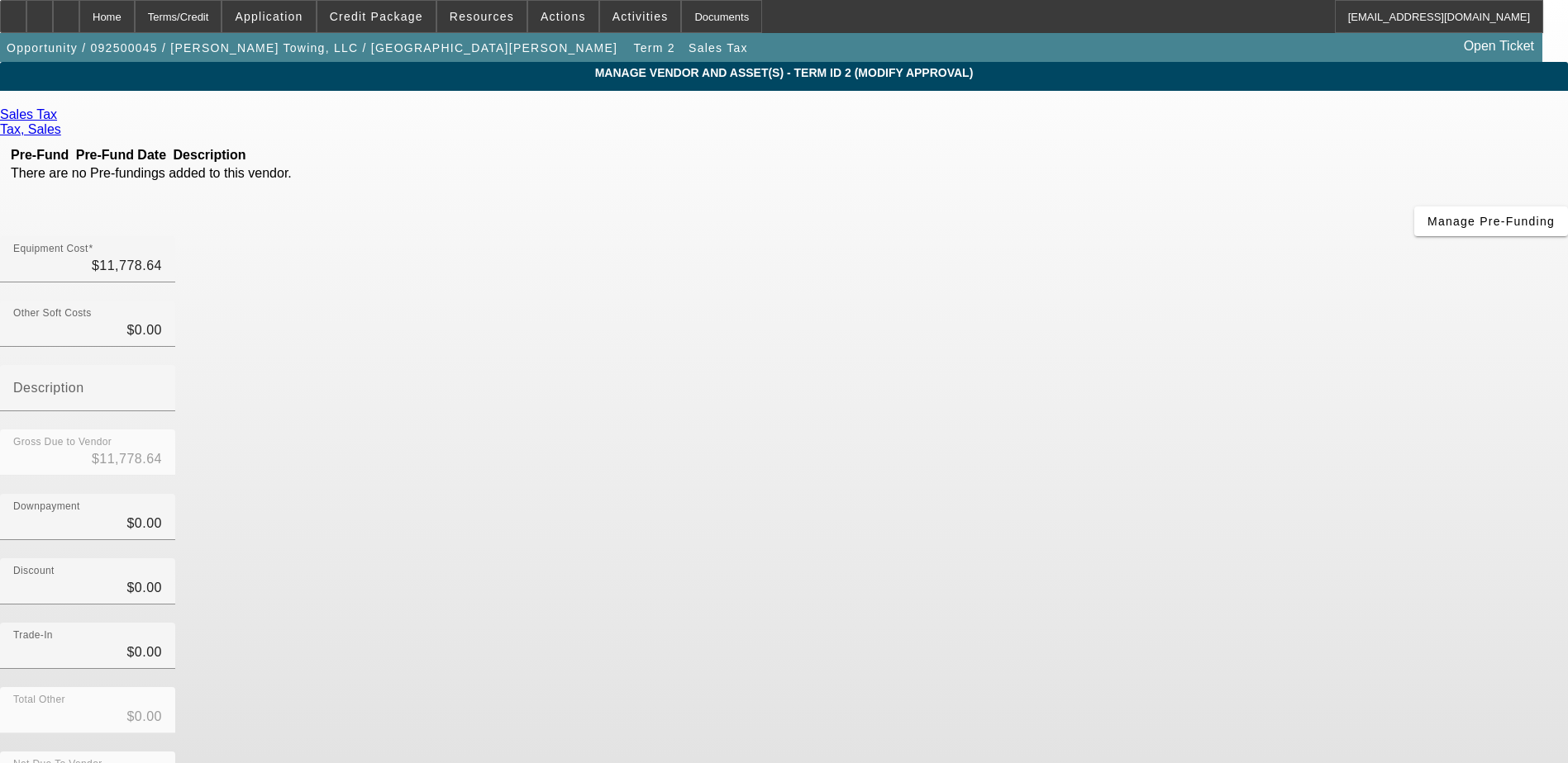
click at [1381, 19] on span "Remove Vendor" at bounding box center [1412, 14] width 63 height 9
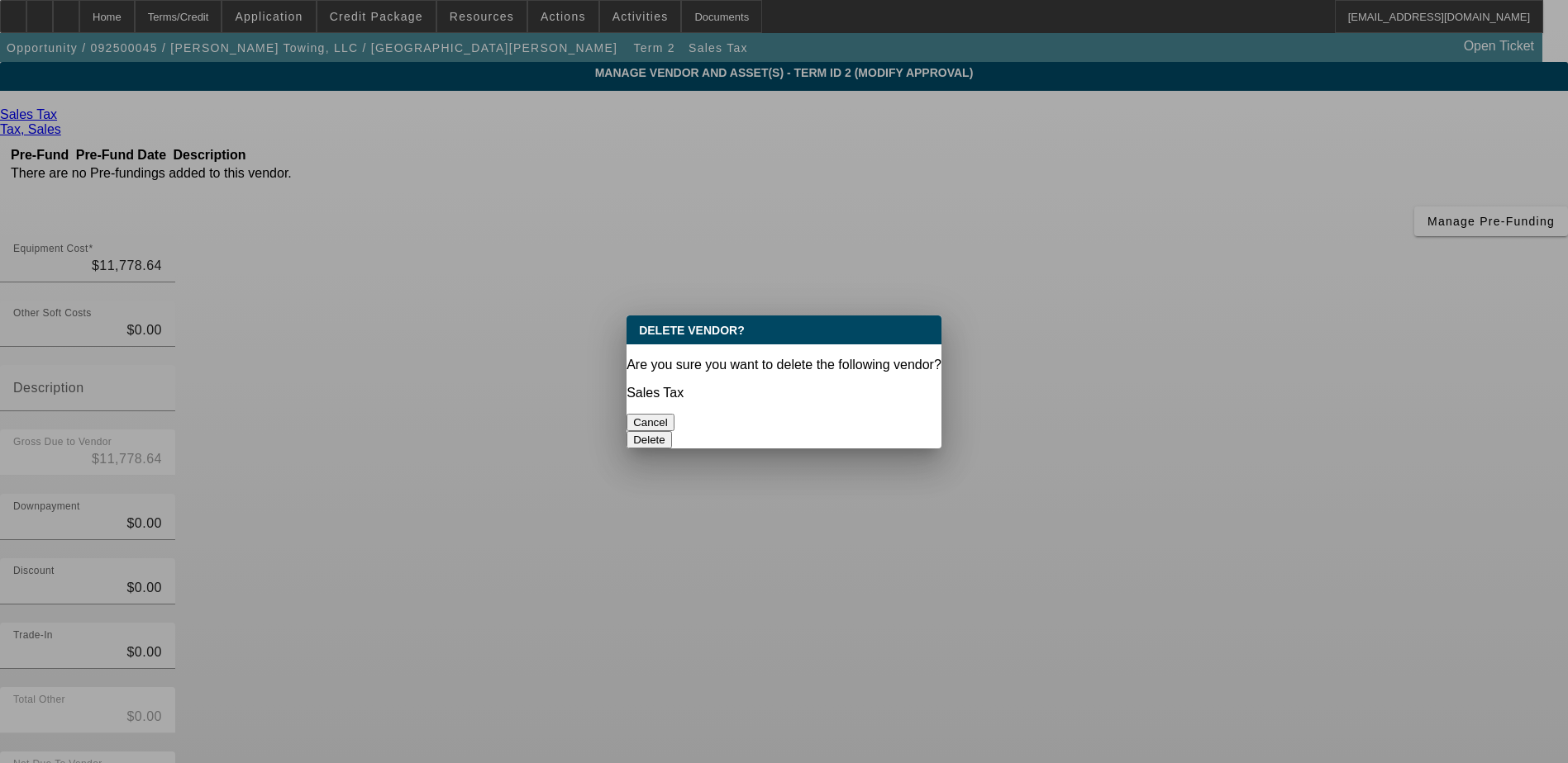
click at [672, 431] on button "Delete" at bounding box center [649, 440] width 45 height 18
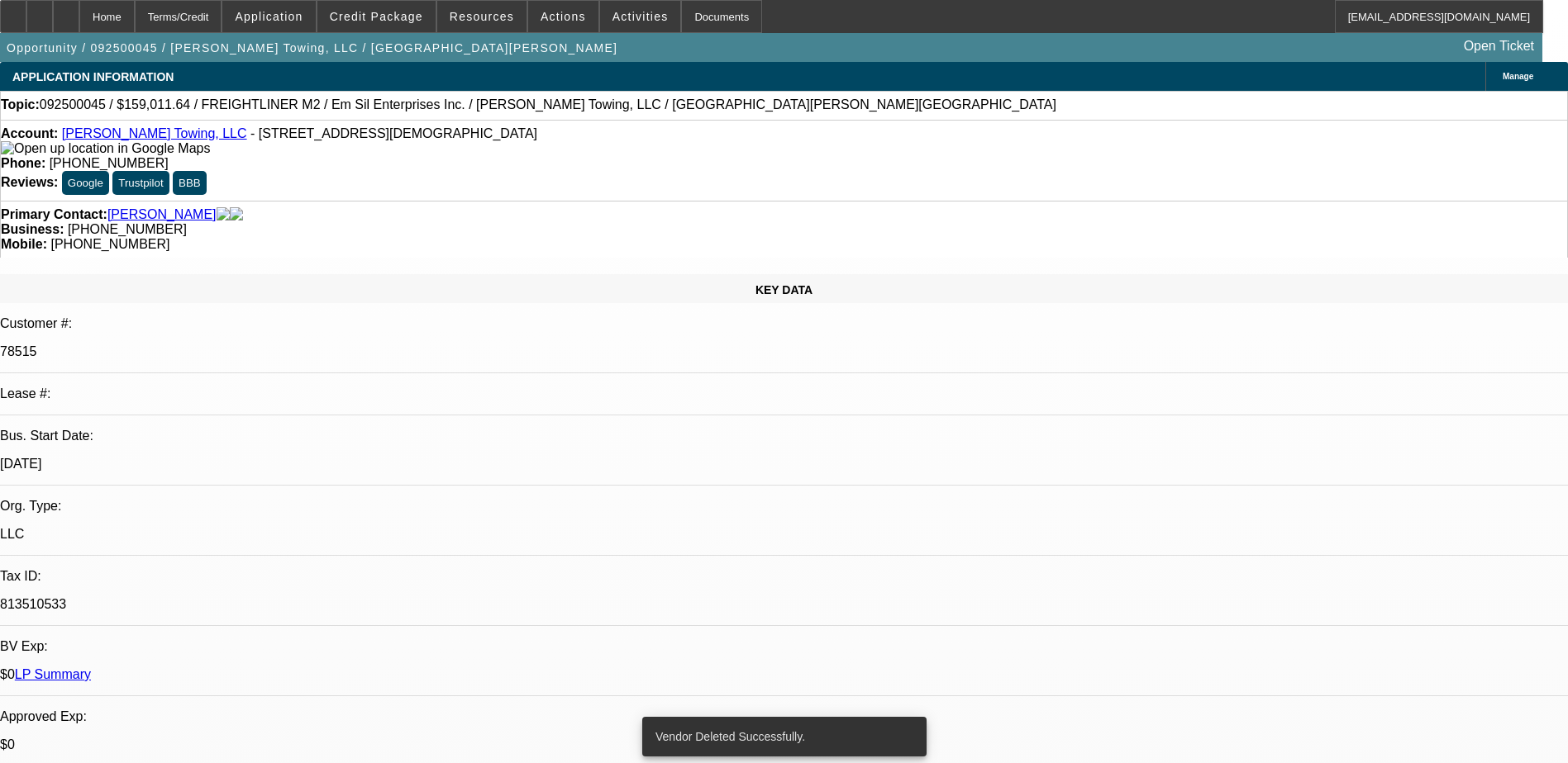
select select "0"
select select "6"
select select "0"
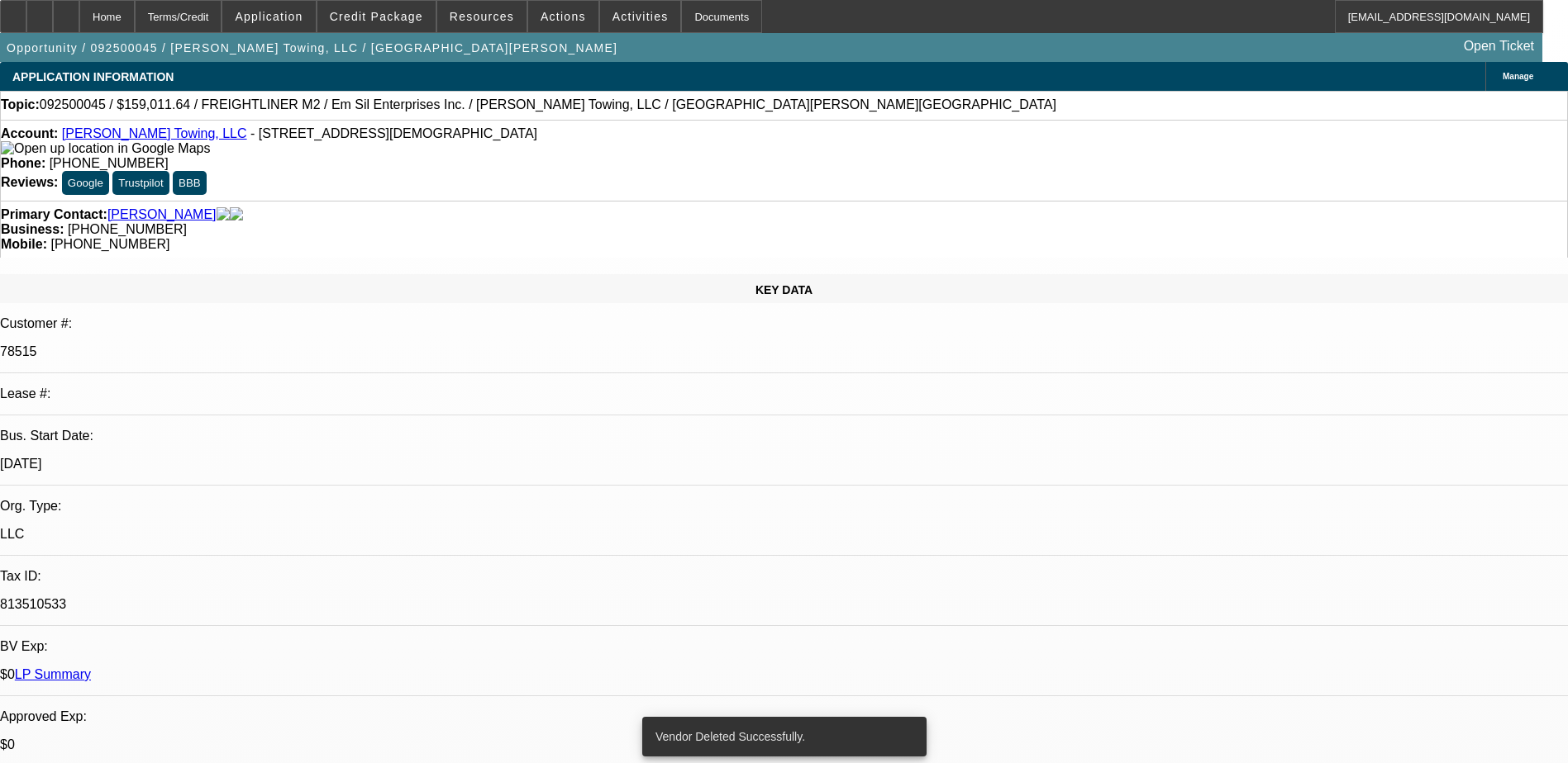
select select "0"
select select "6"
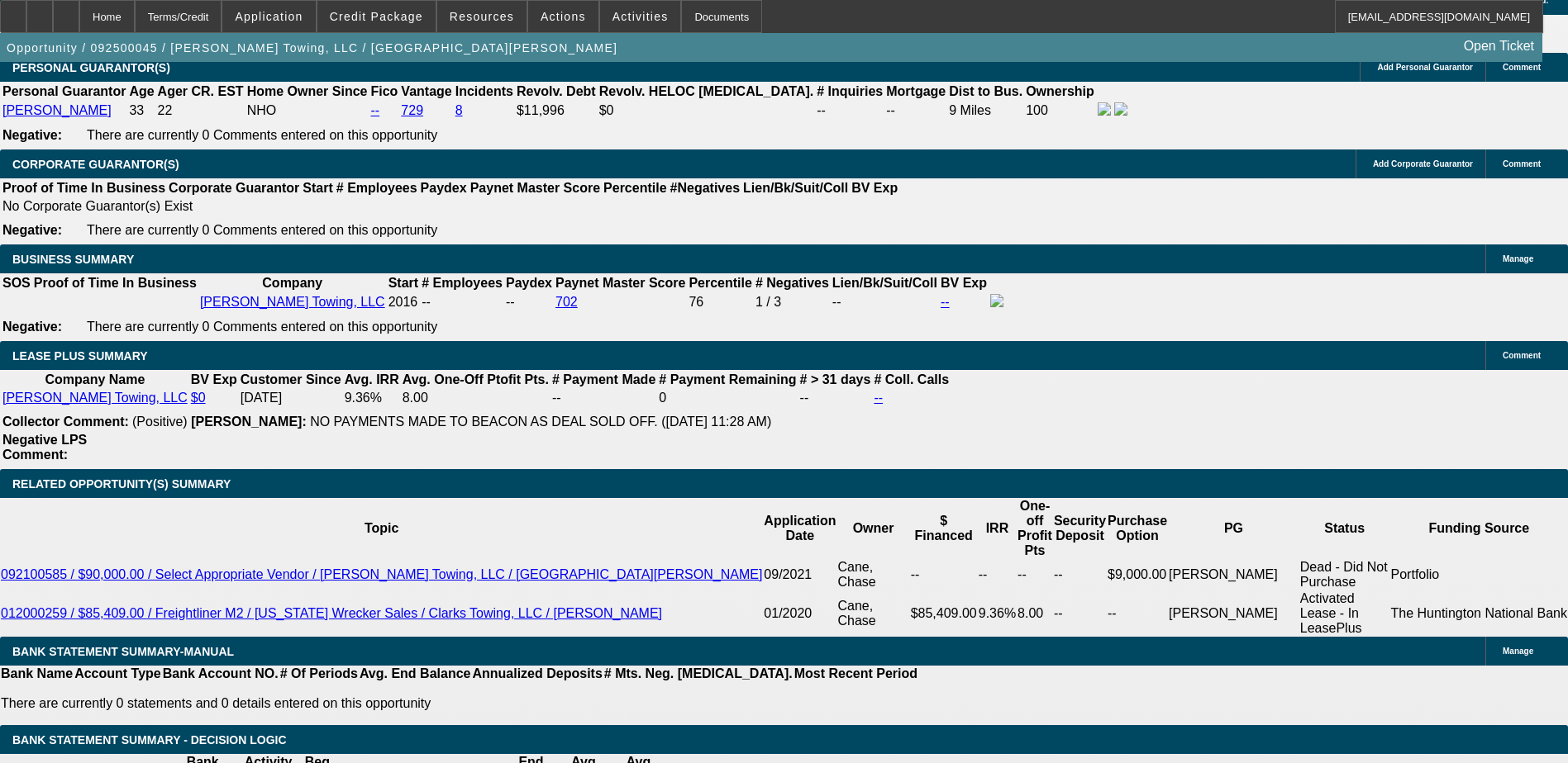
scroll to position [2389, 0]
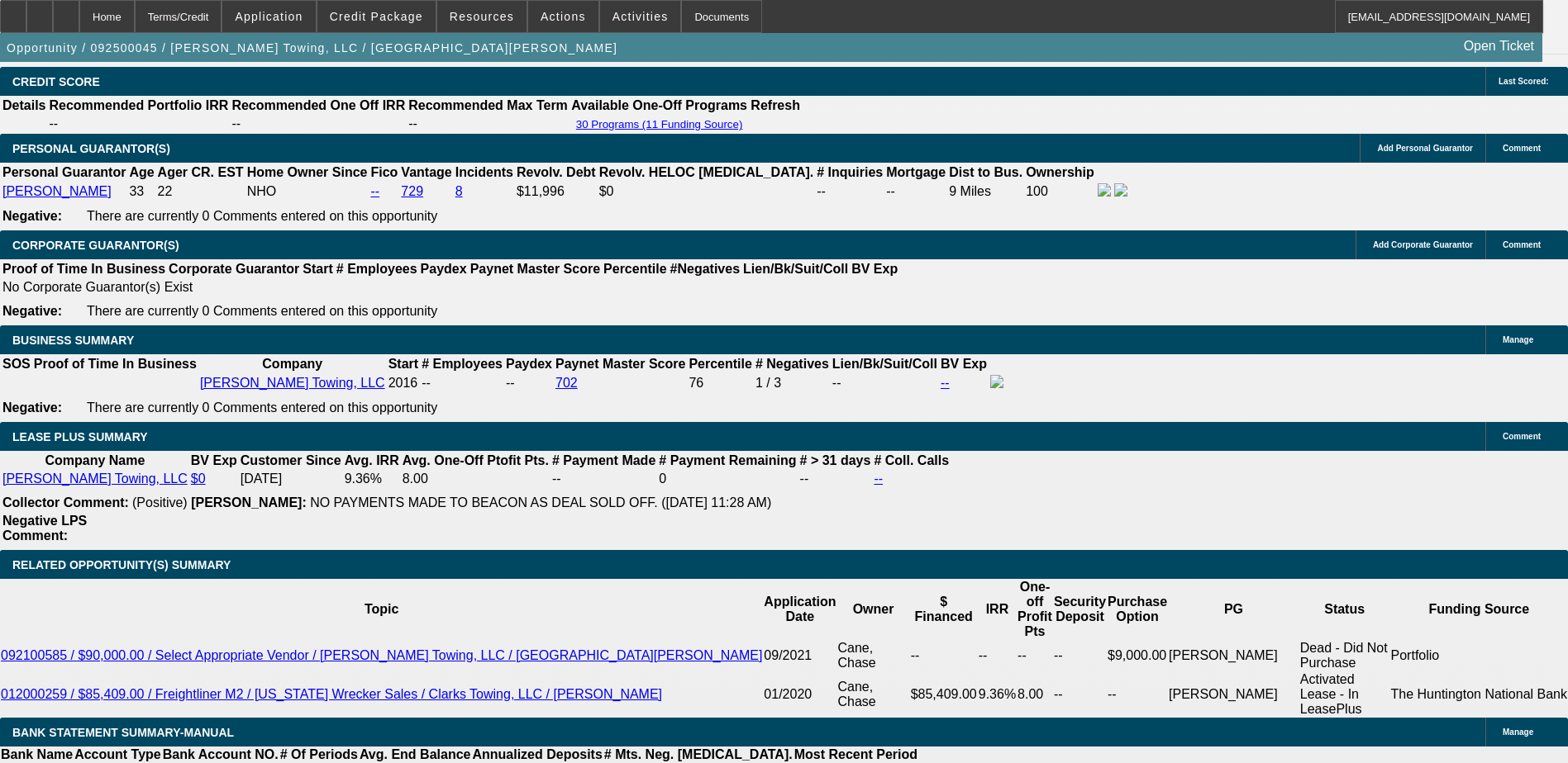
type input "2"
type input "UNKNOWN"
type input "2639"
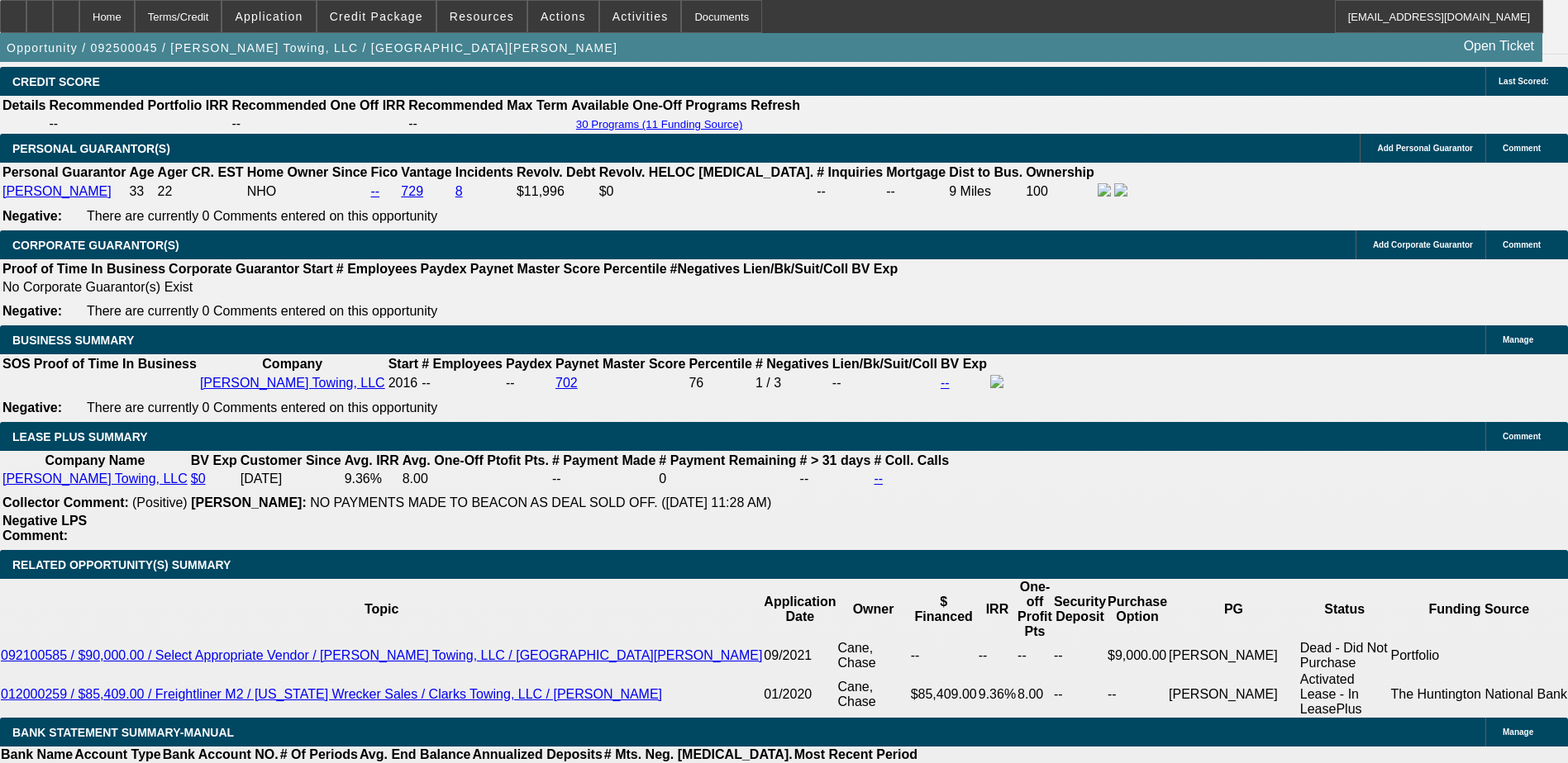
type input "8.8"
type input "$2,639.00"
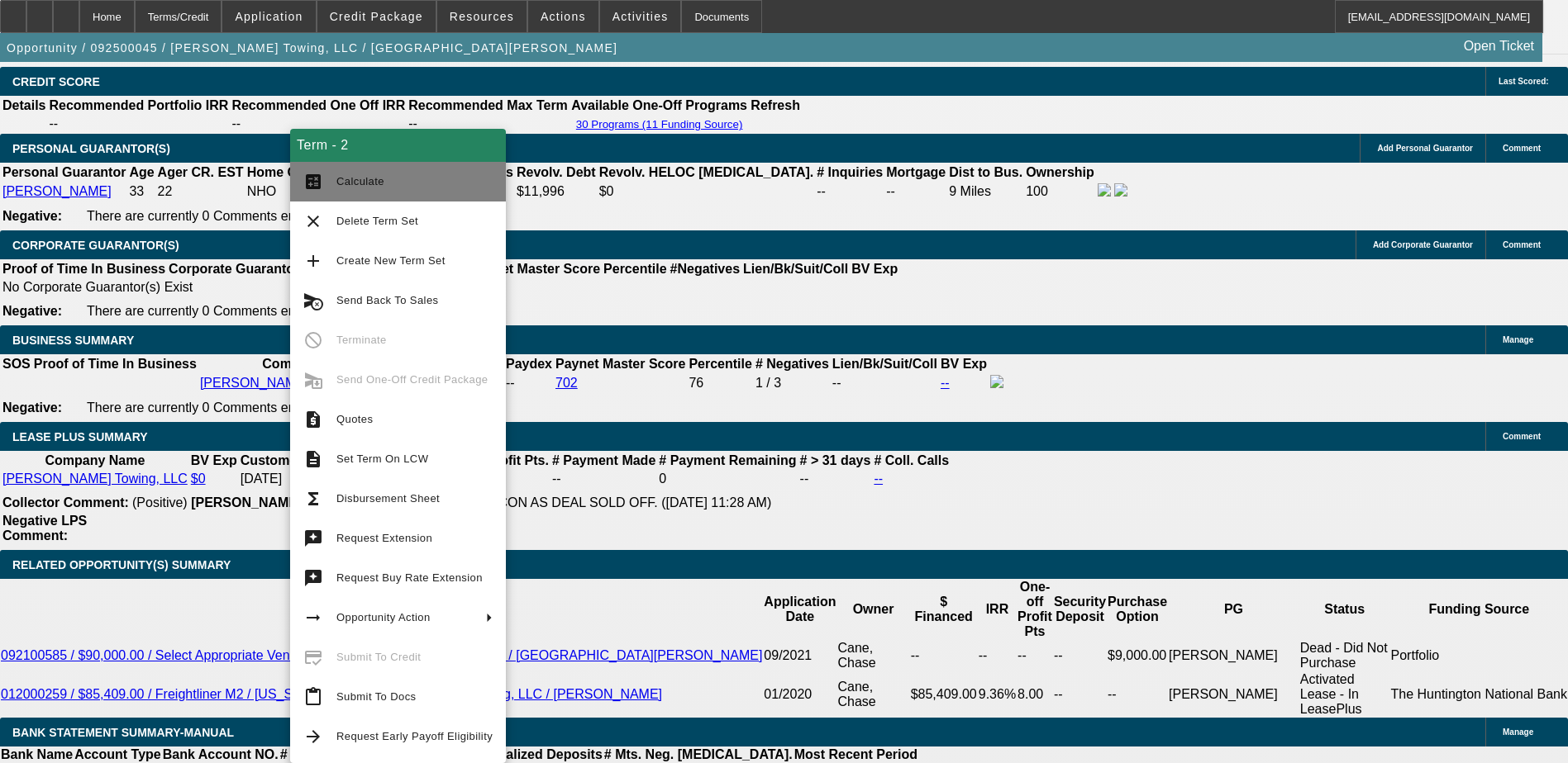
click at [347, 183] on span "Calculate" at bounding box center [360, 181] width 48 height 13
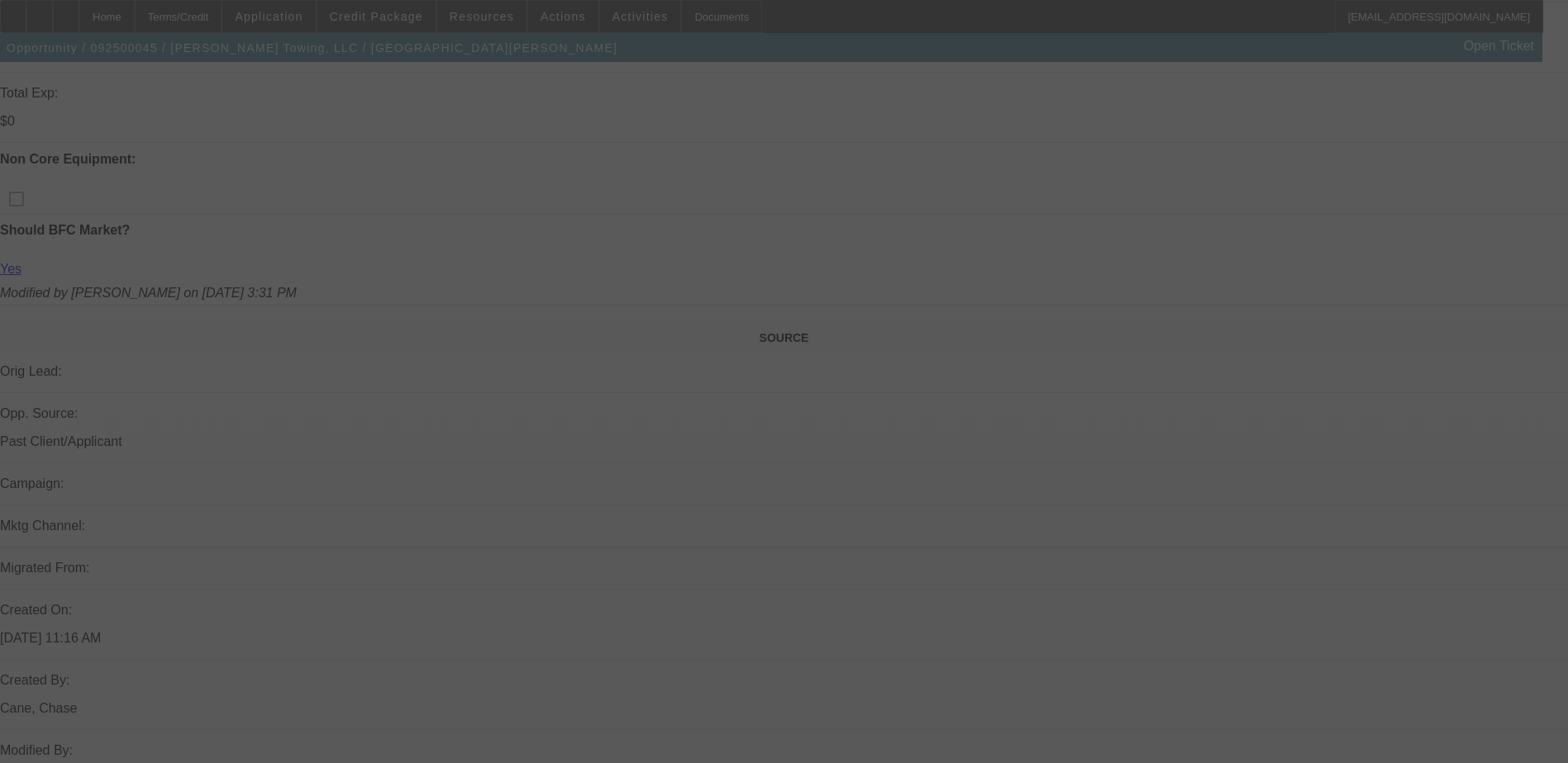
scroll to position [737, 0]
select select "0"
select select "6"
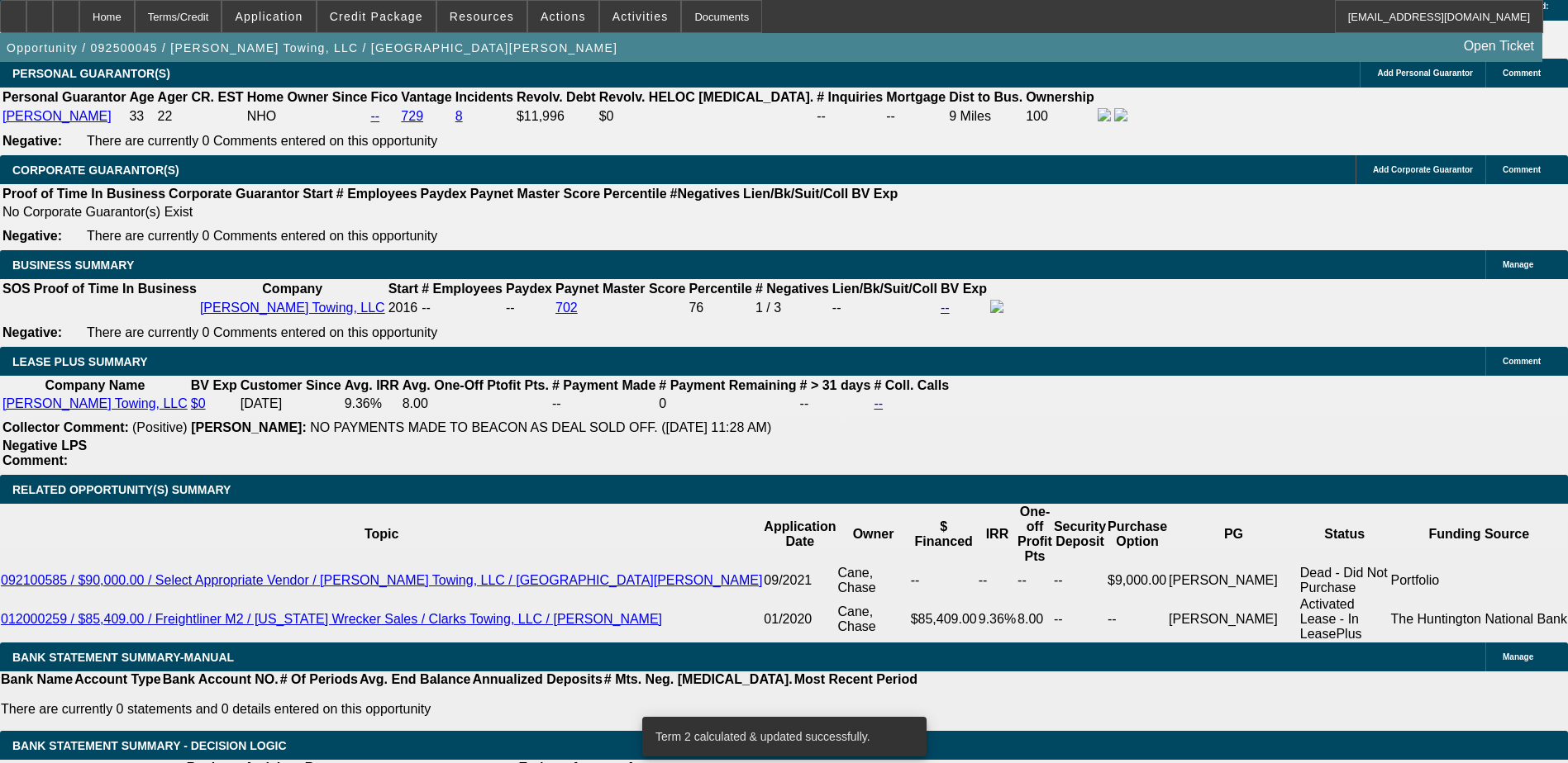
scroll to position [2471, 0]
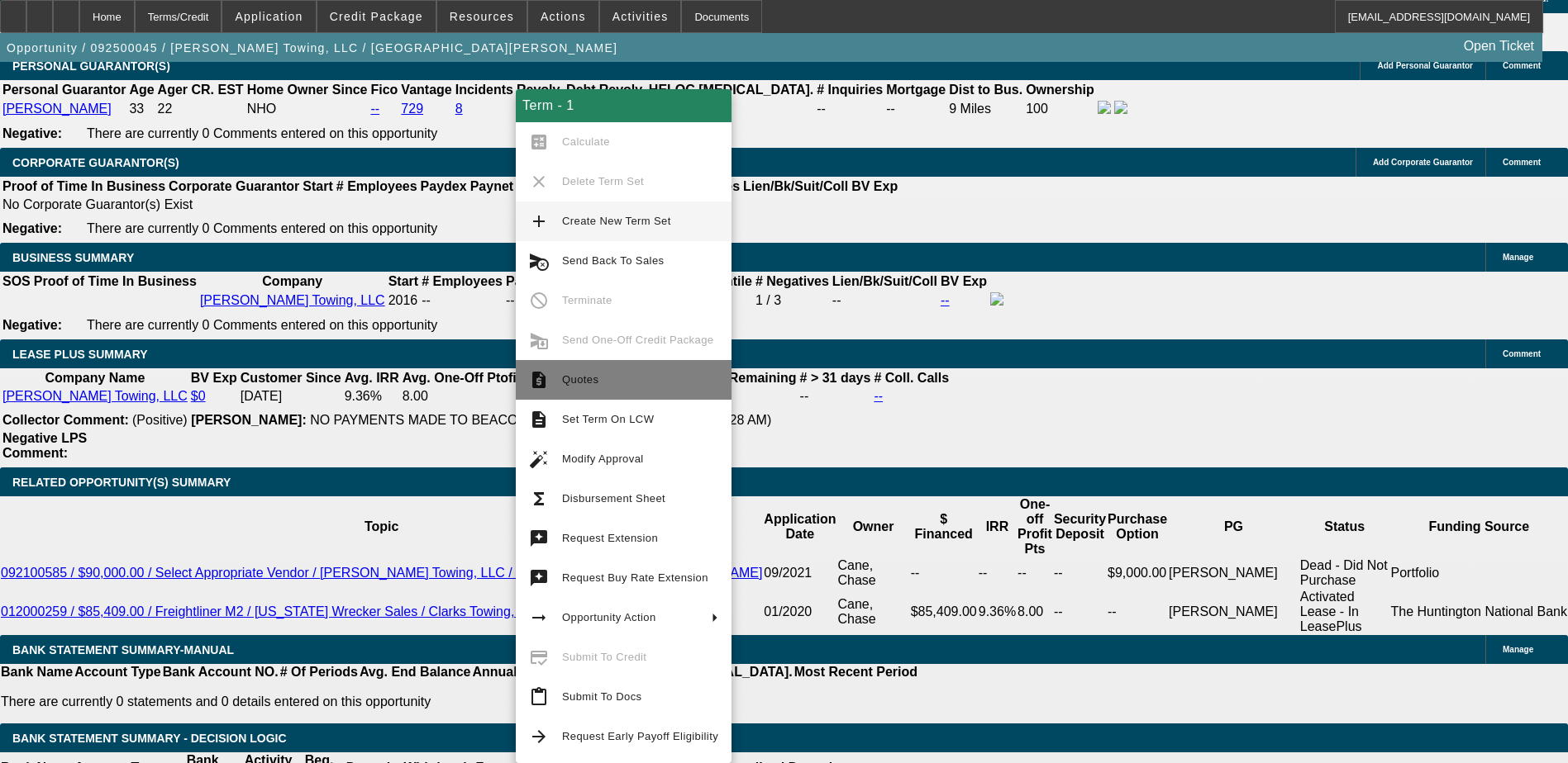
click at [577, 374] on span "Quotes" at bounding box center [579, 379] width 36 height 13
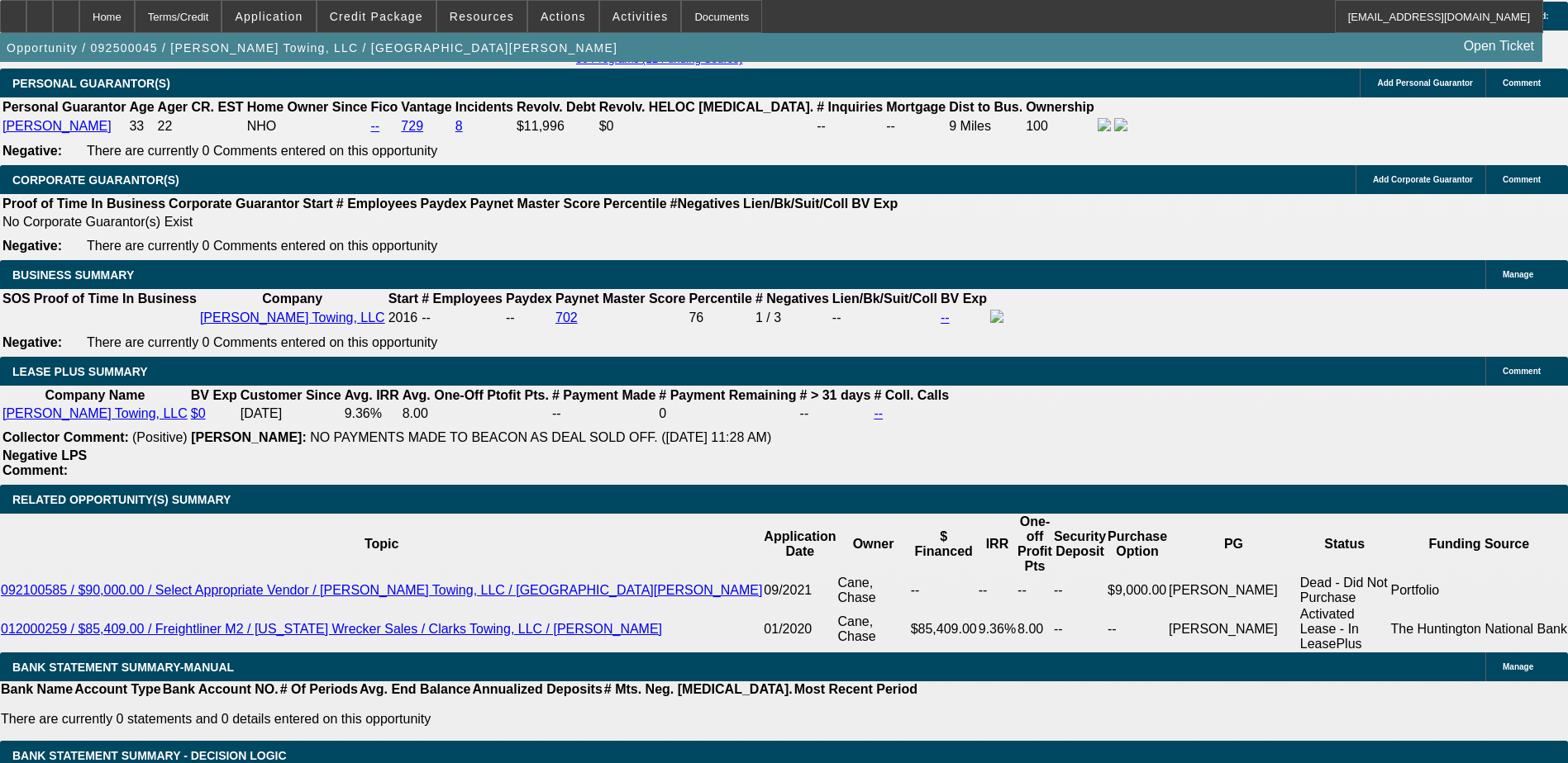
scroll to position [2307, 0]
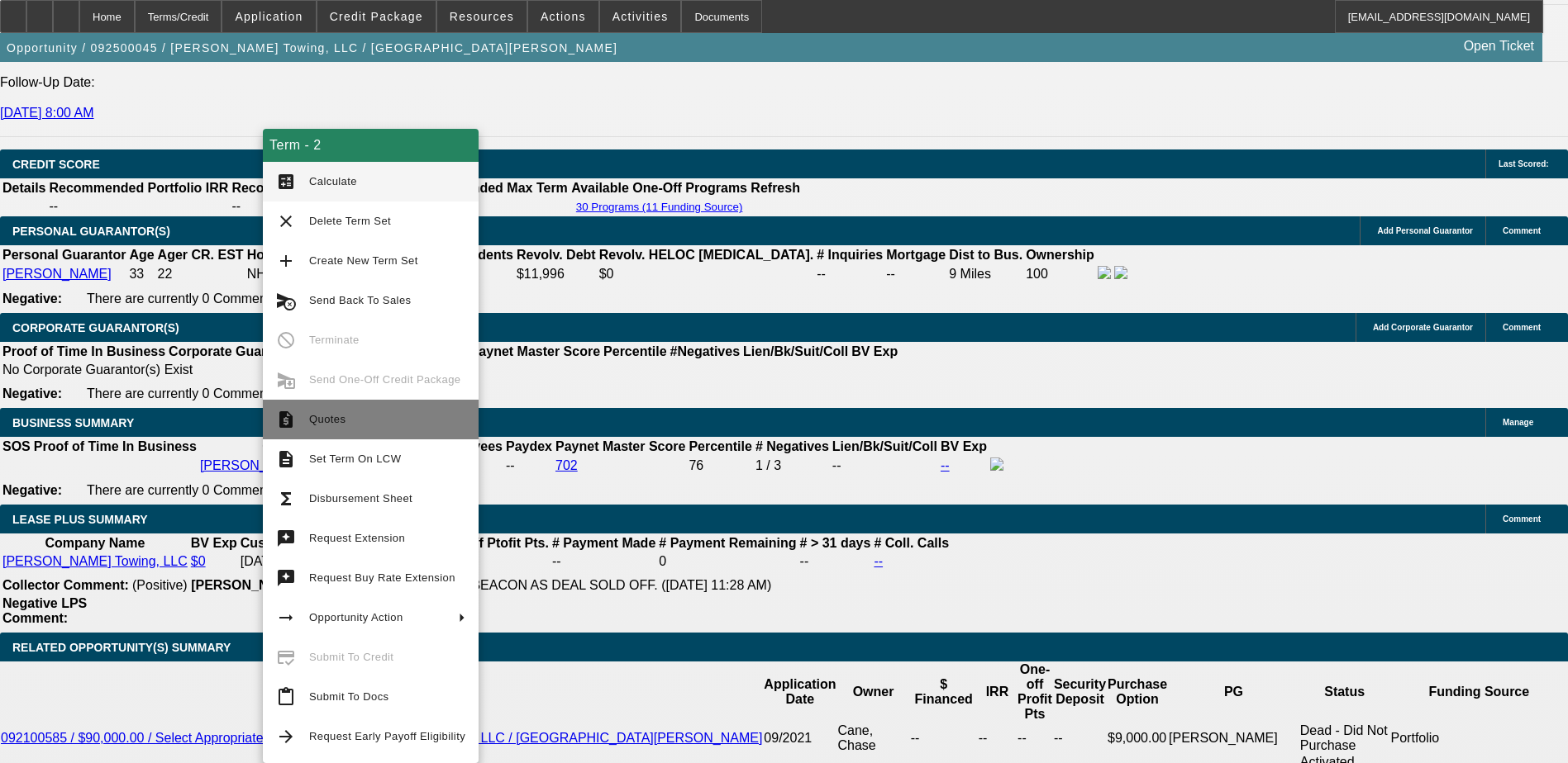
click at [357, 430] on button "request_quote Quotes" at bounding box center [370, 419] width 216 height 39
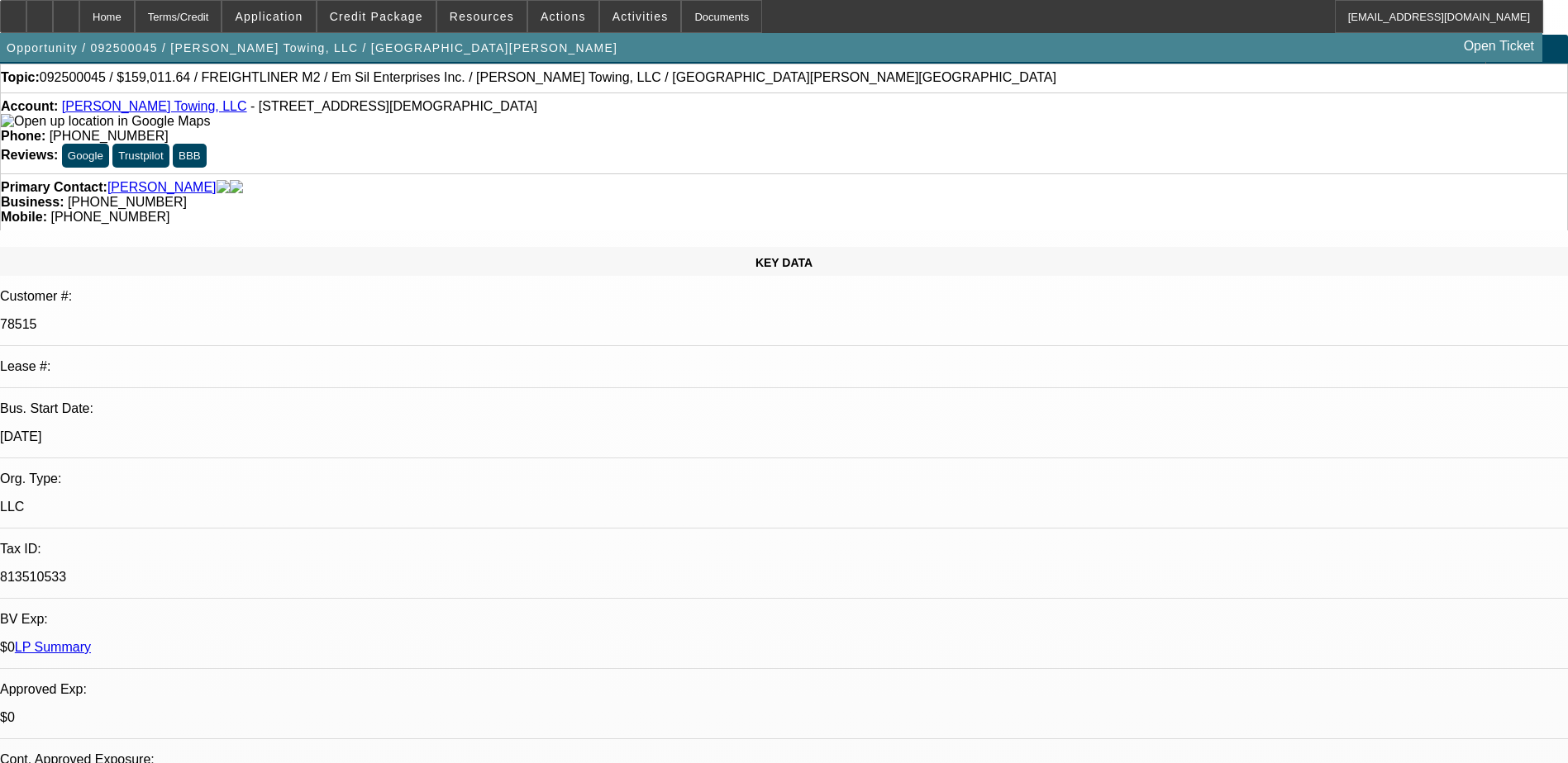
scroll to position [0, 0]
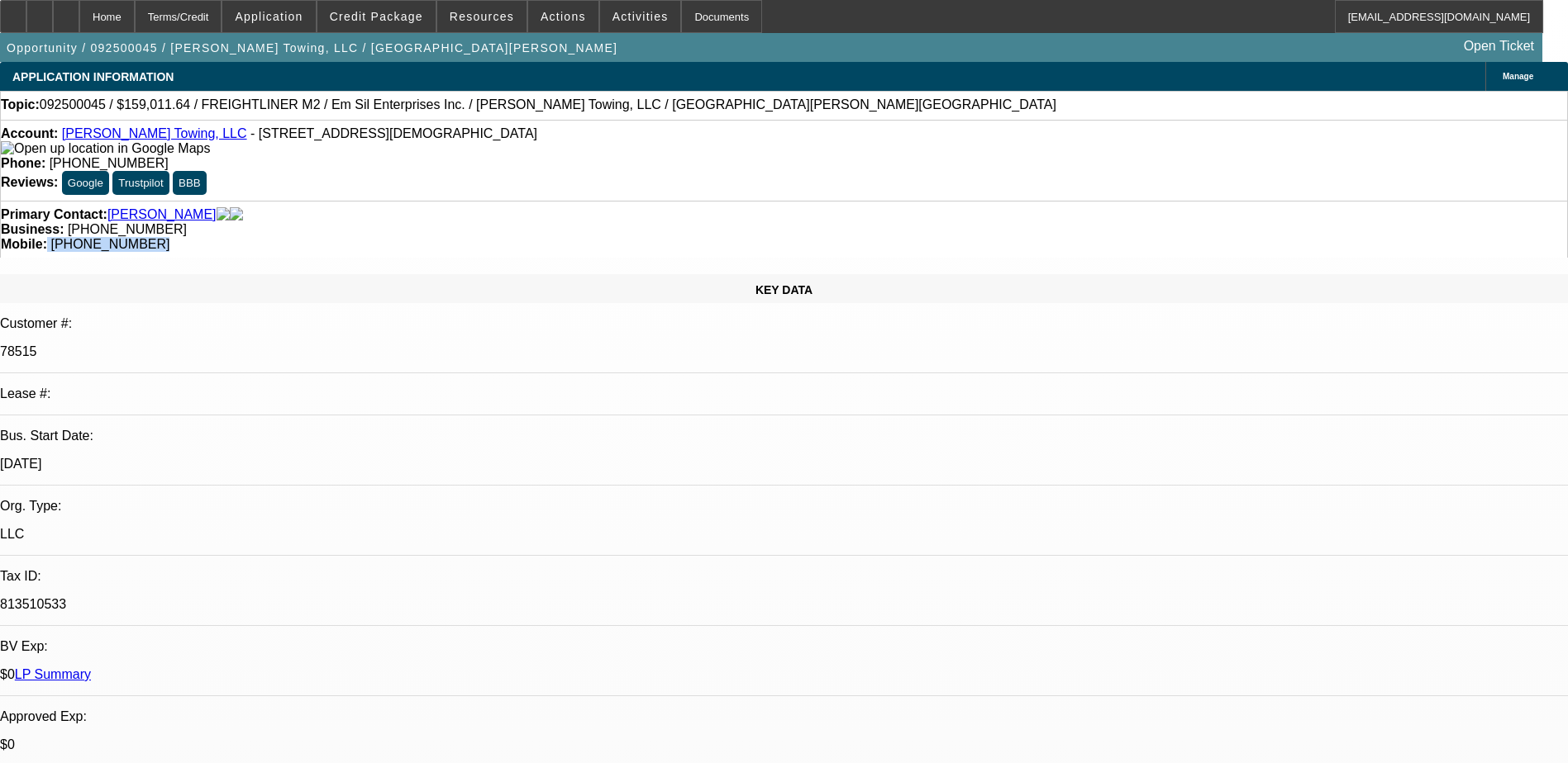
drag, startPoint x: 911, startPoint y: 181, endPoint x: 826, endPoint y: 183, distance: 85.0
click at [826, 237] on div "Mobile: (912) 977-4095" at bounding box center [784, 244] width 1566 height 15
copy div "[PHONE_NUMBER]"
click at [118, 133] on link "[PERSON_NAME] Towing, LLC" at bounding box center [155, 133] width 185 height 14
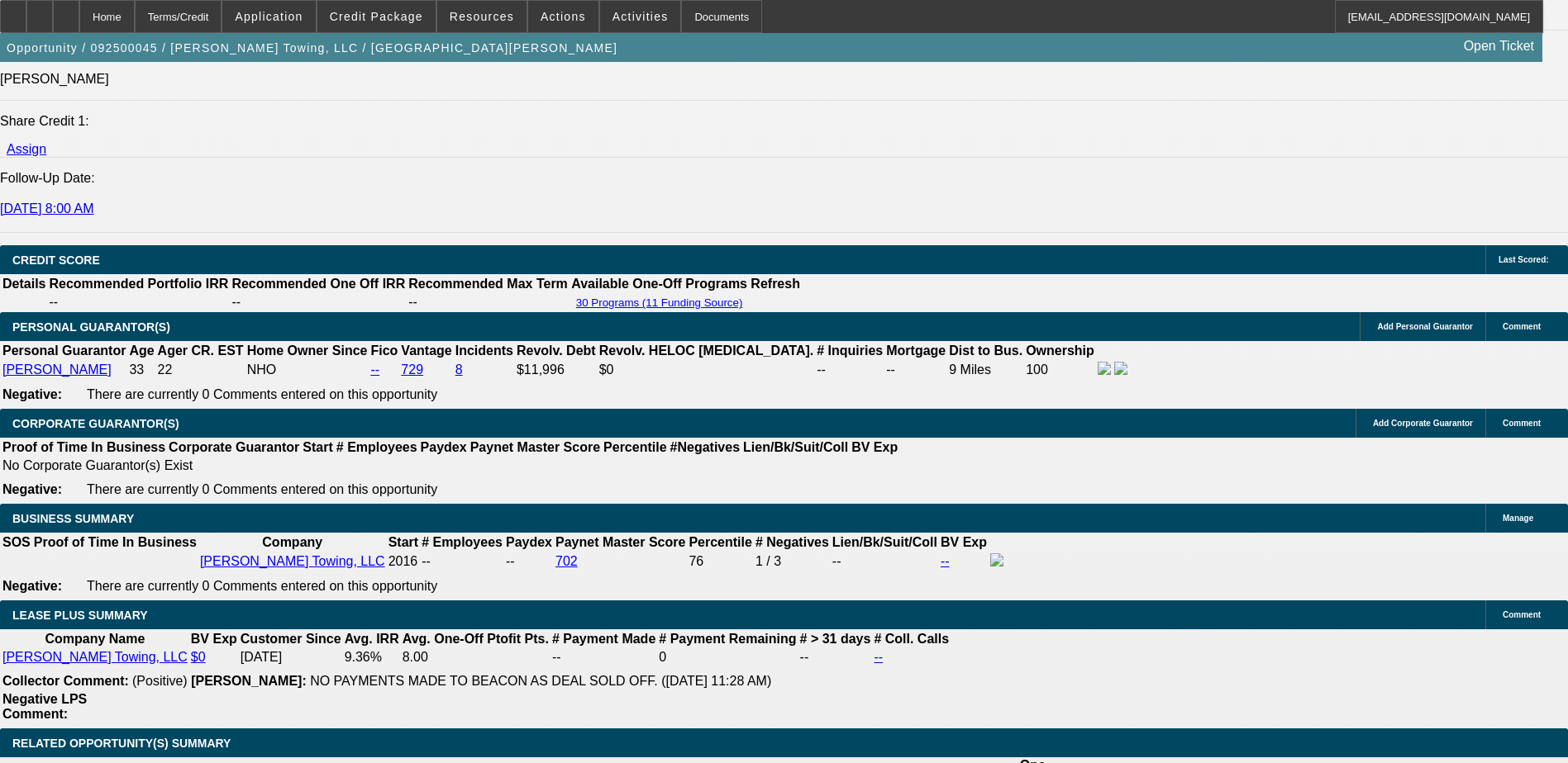
scroll to position [2396, 0]
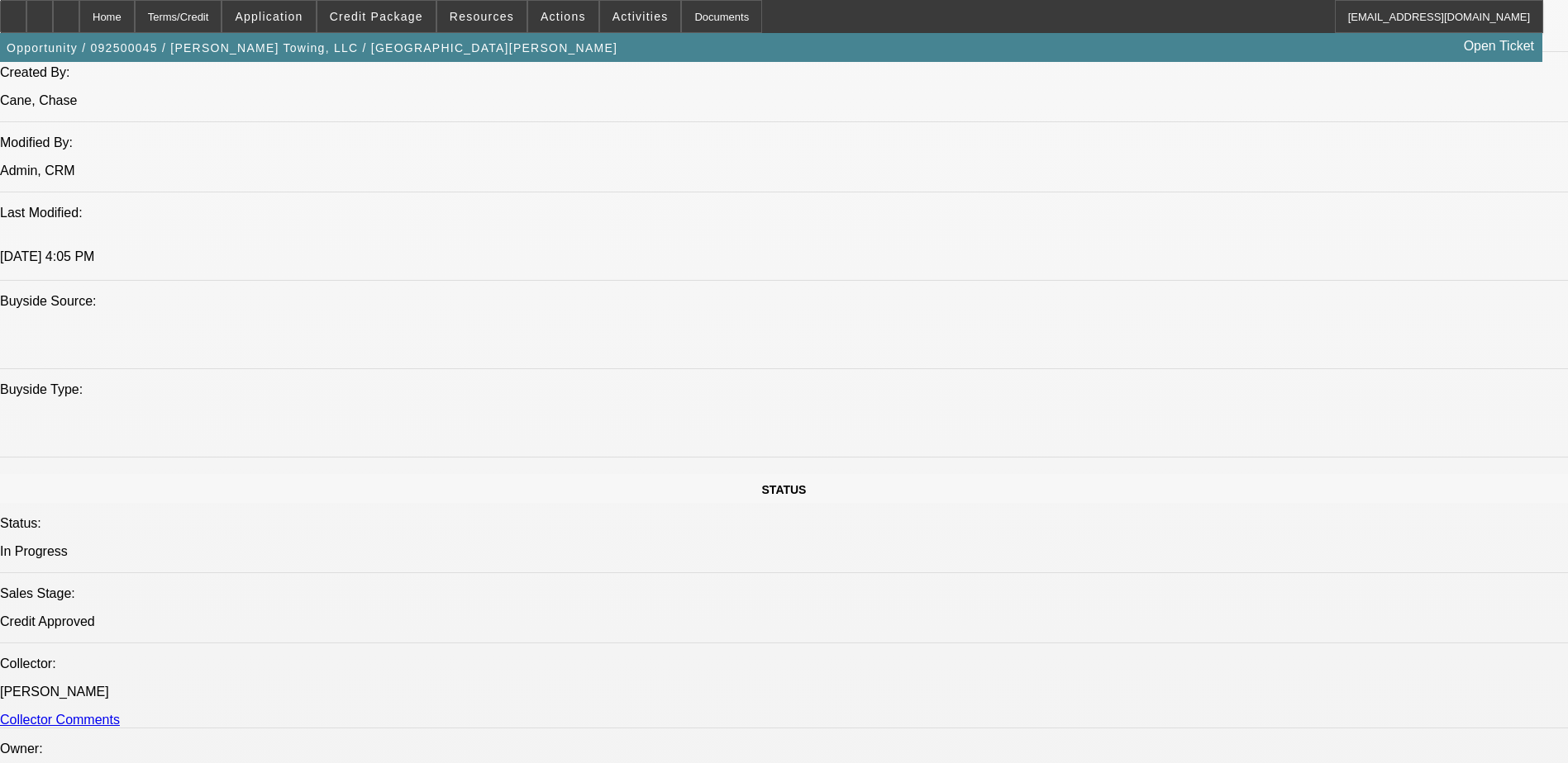
scroll to position [1157, 0]
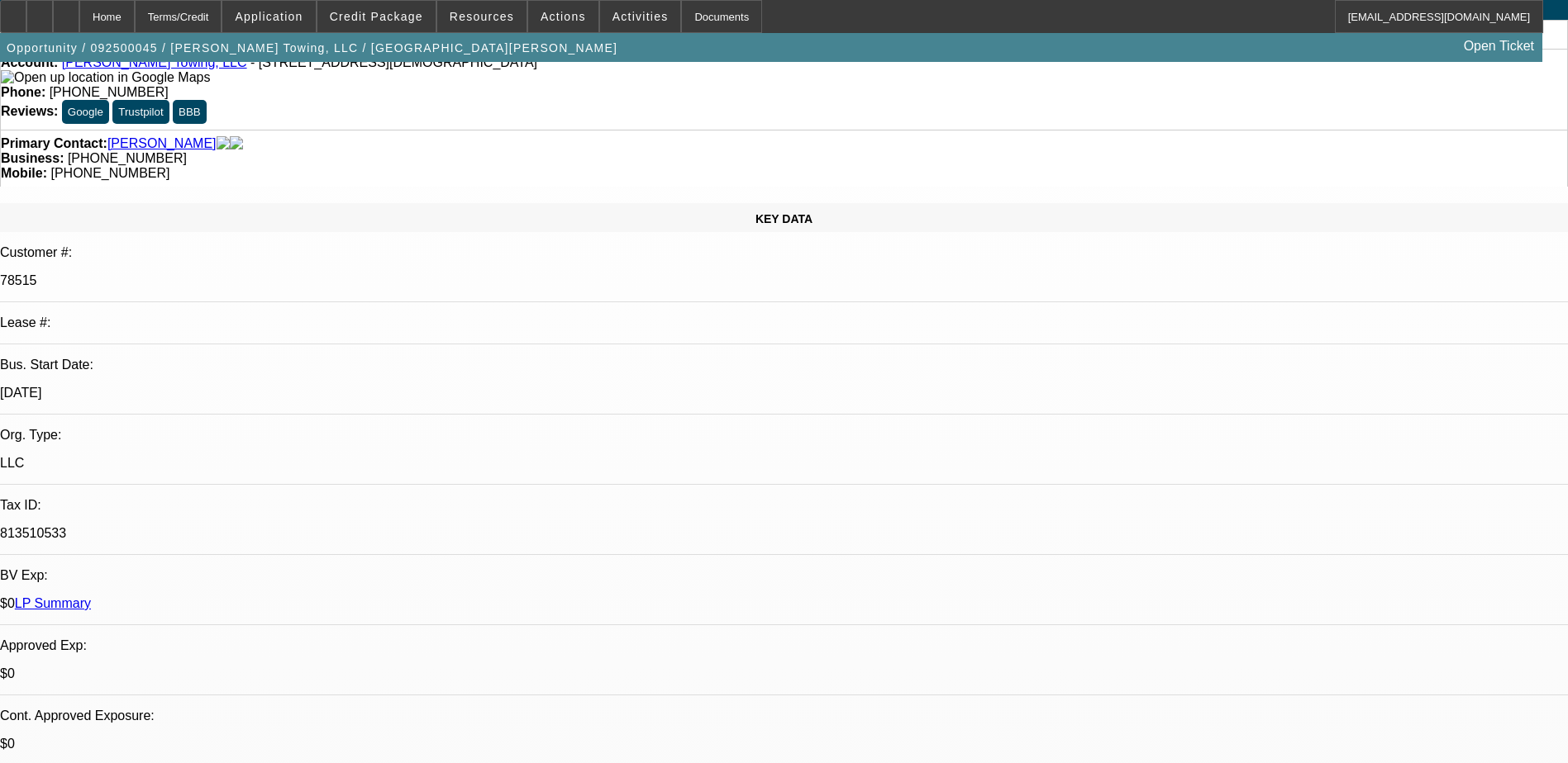
scroll to position [0, 0]
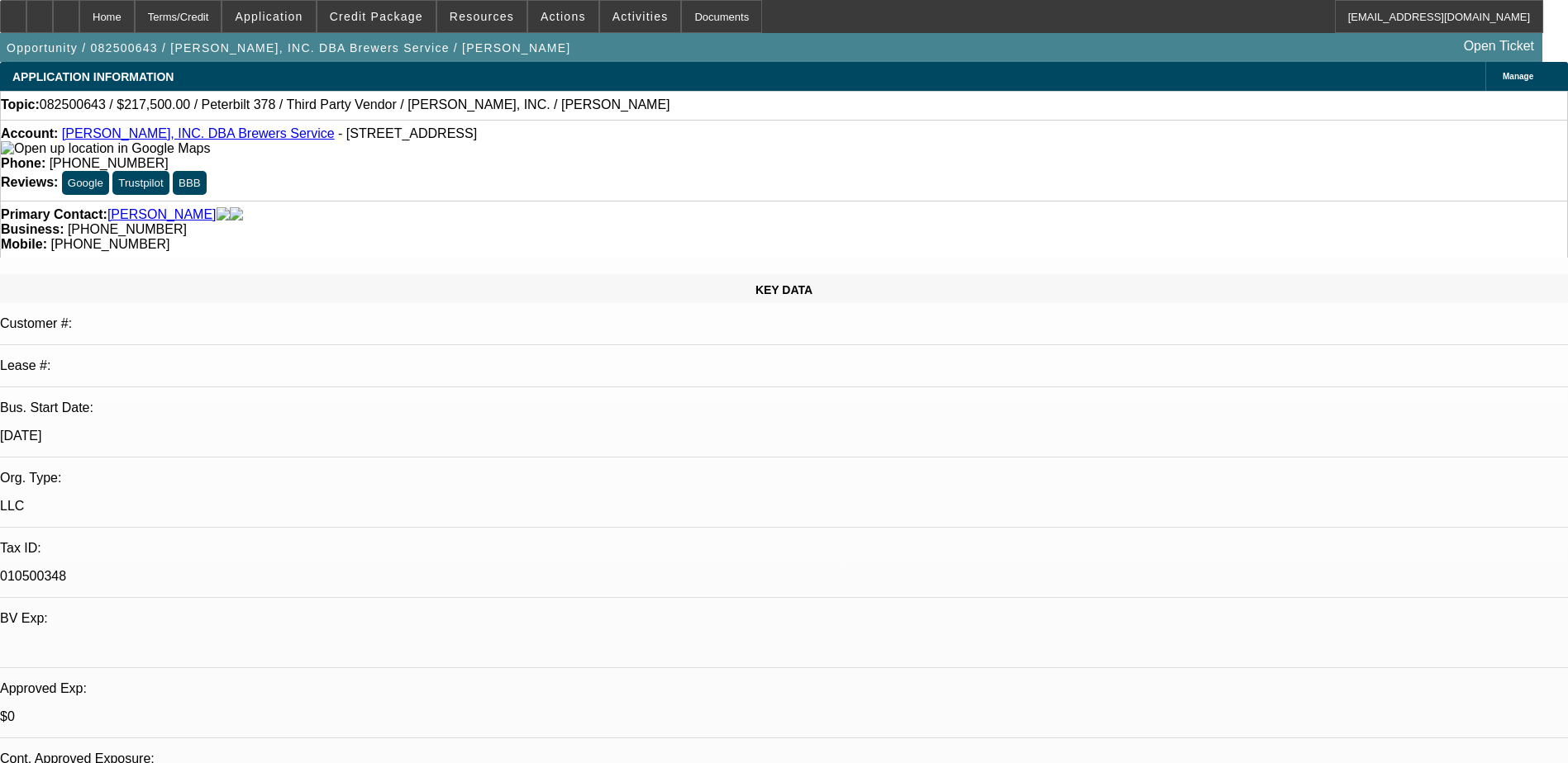
select select "0"
select select "2"
select select "0"
select select "2"
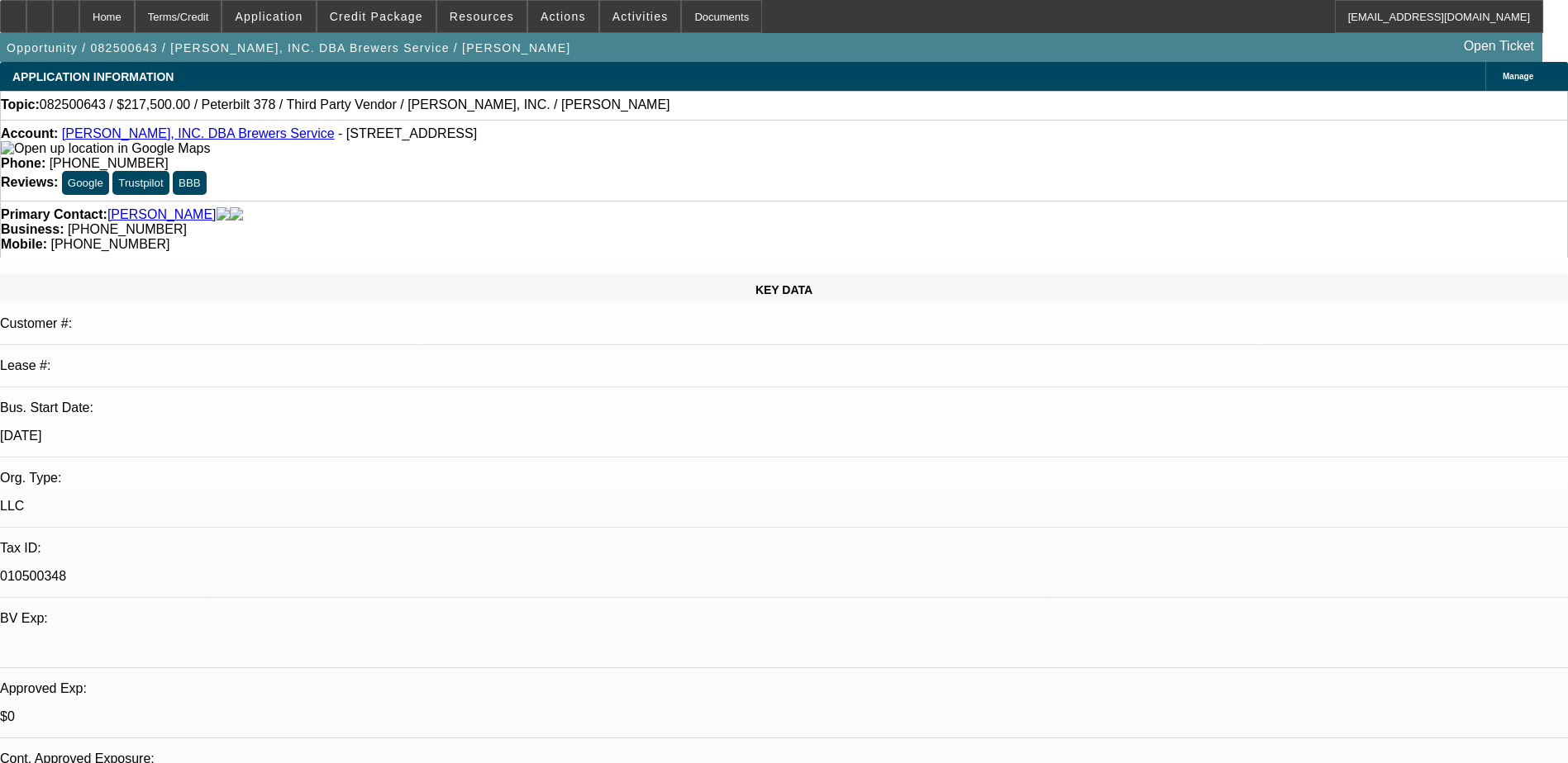
select select "0"
select select "2"
select select "0"
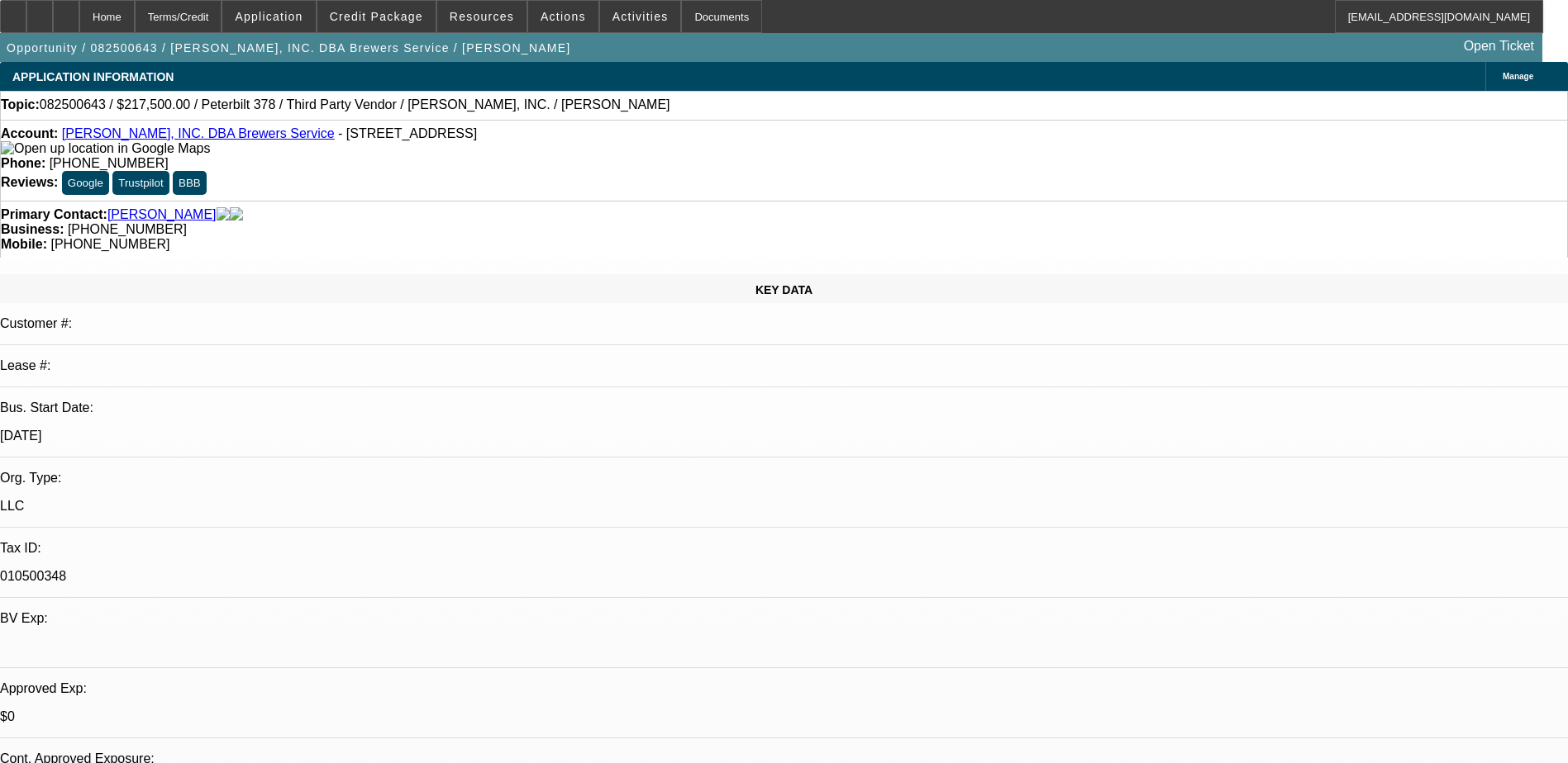
select select "2"
select select "0"
select select "1"
select select "2"
select select "6"
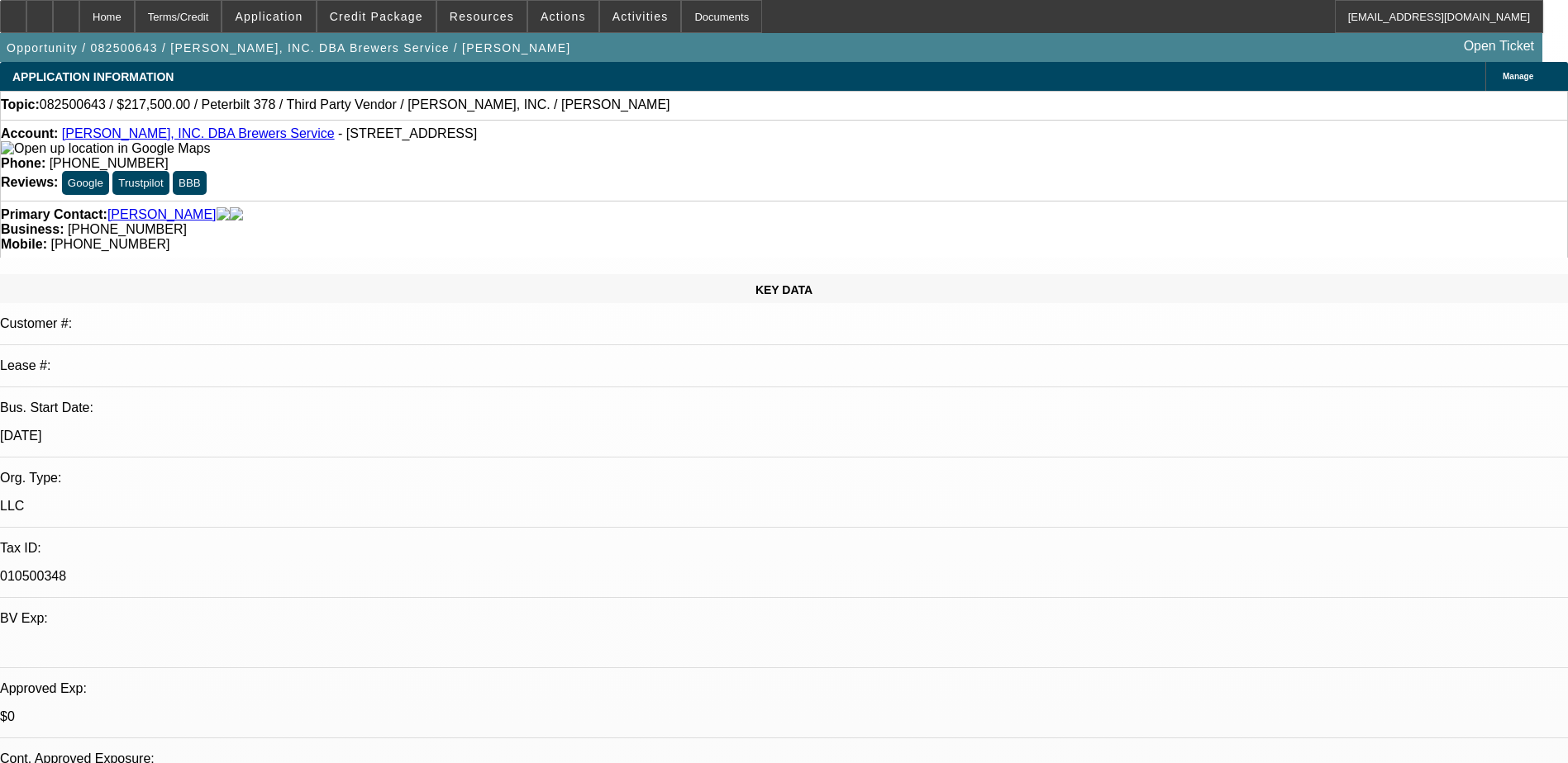
select select "1"
select select "2"
select select "6"
select select "1"
select select "2"
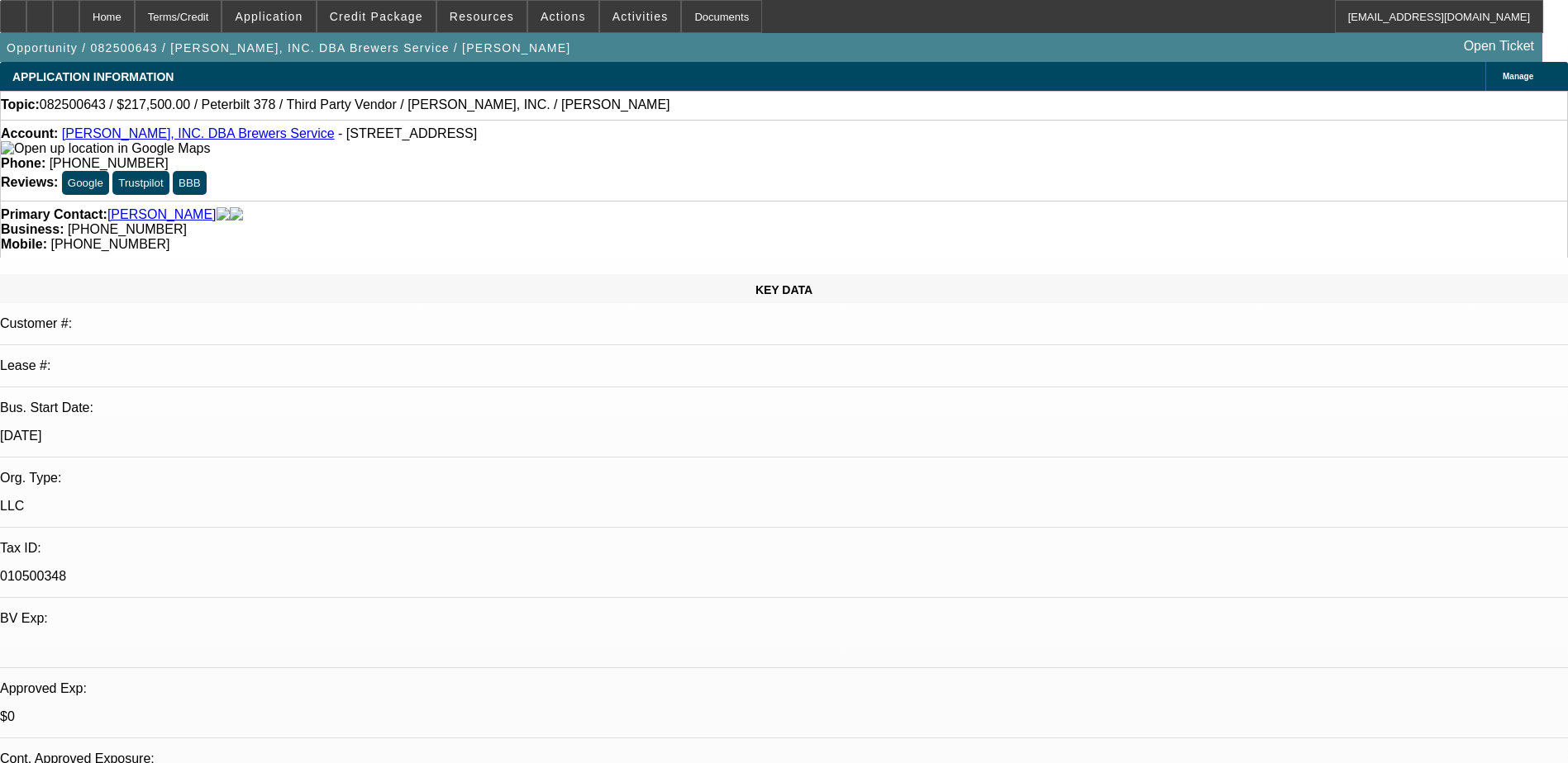
select select "6"
select select "1"
select select "2"
select select "6"
